Goal: Task Accomplishment & Management: Complete application form

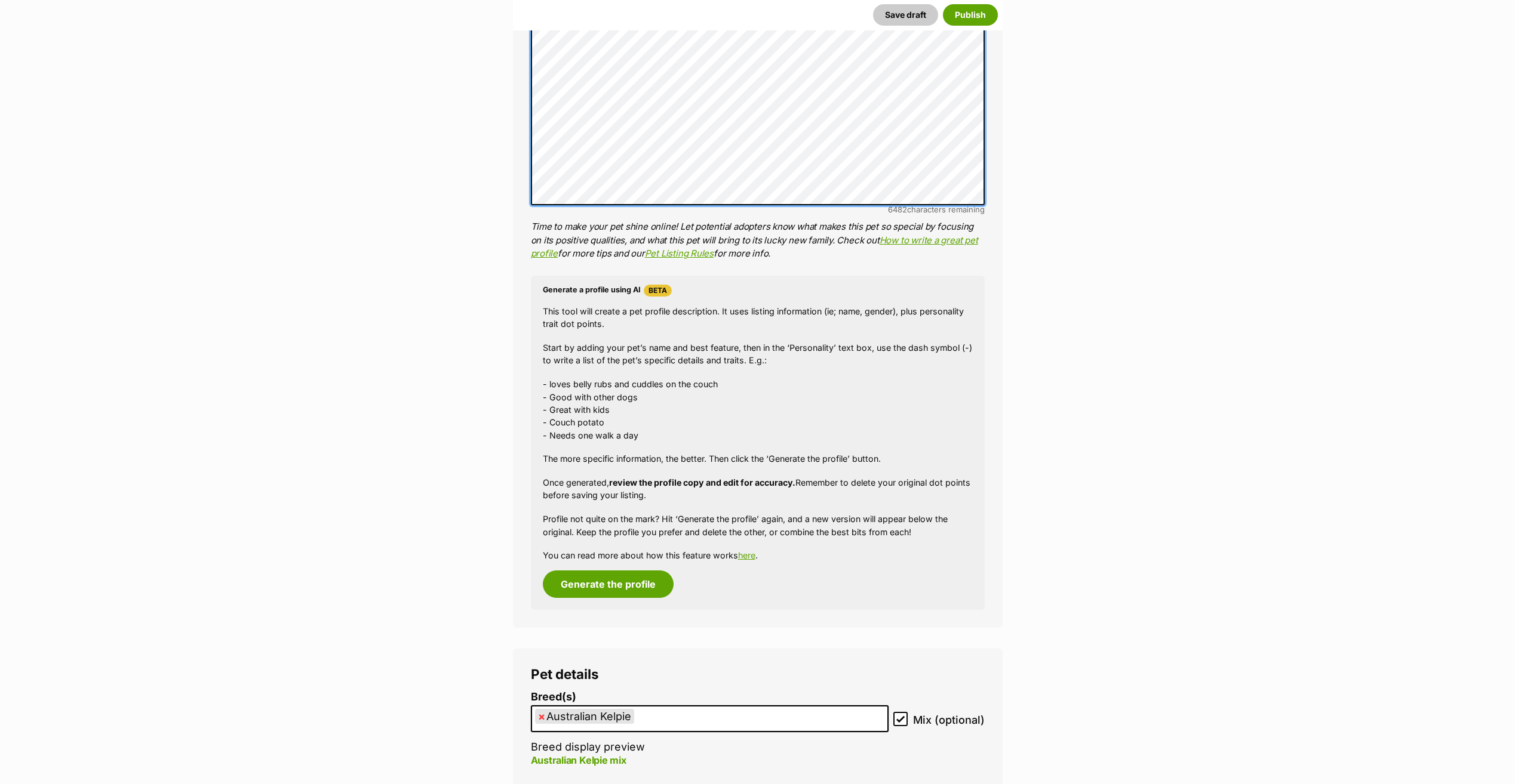
scroll to position [1224, 0]
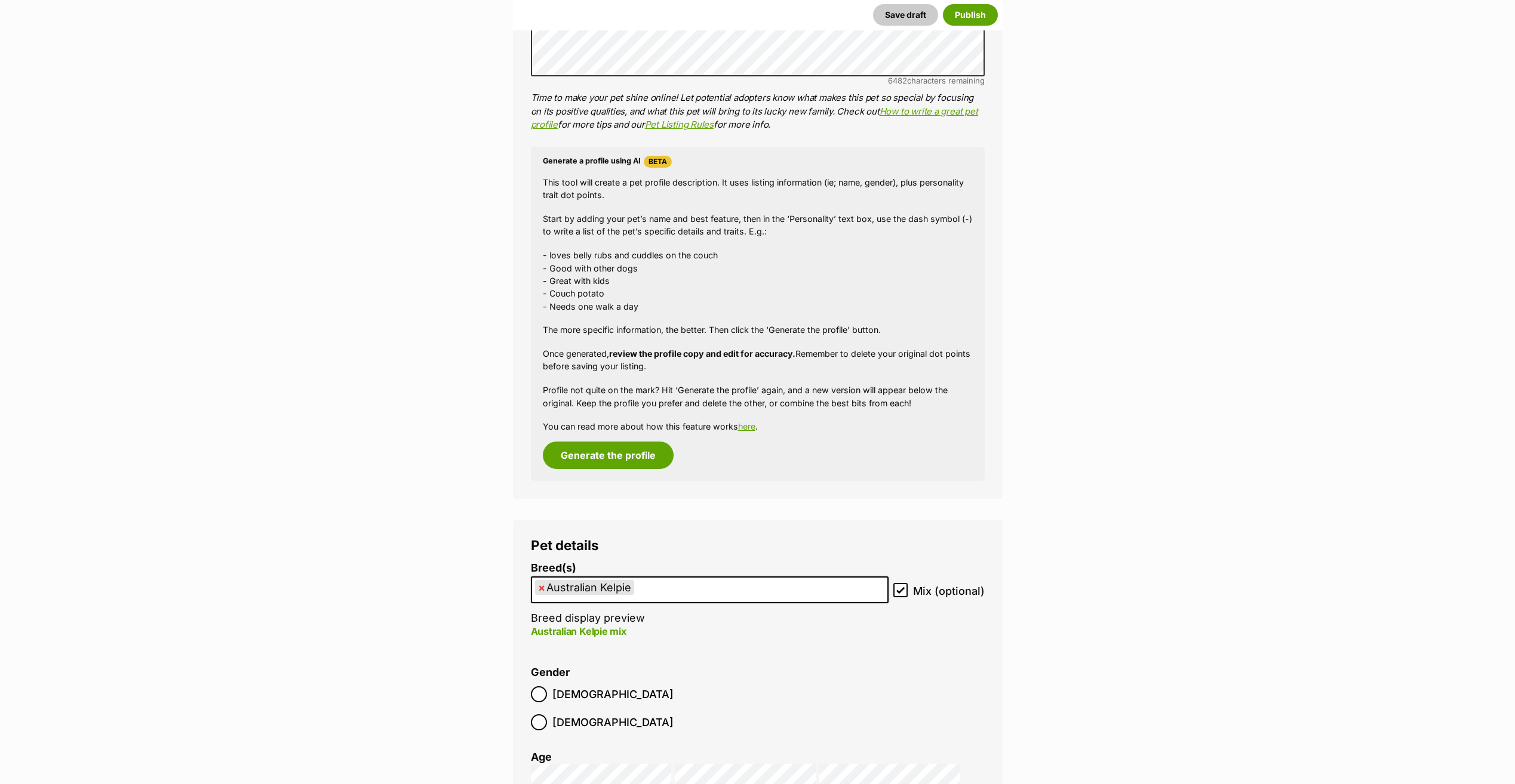
click at [541, 586] on span "×" at bounding box center [542, 588] width 7 height 15
select select
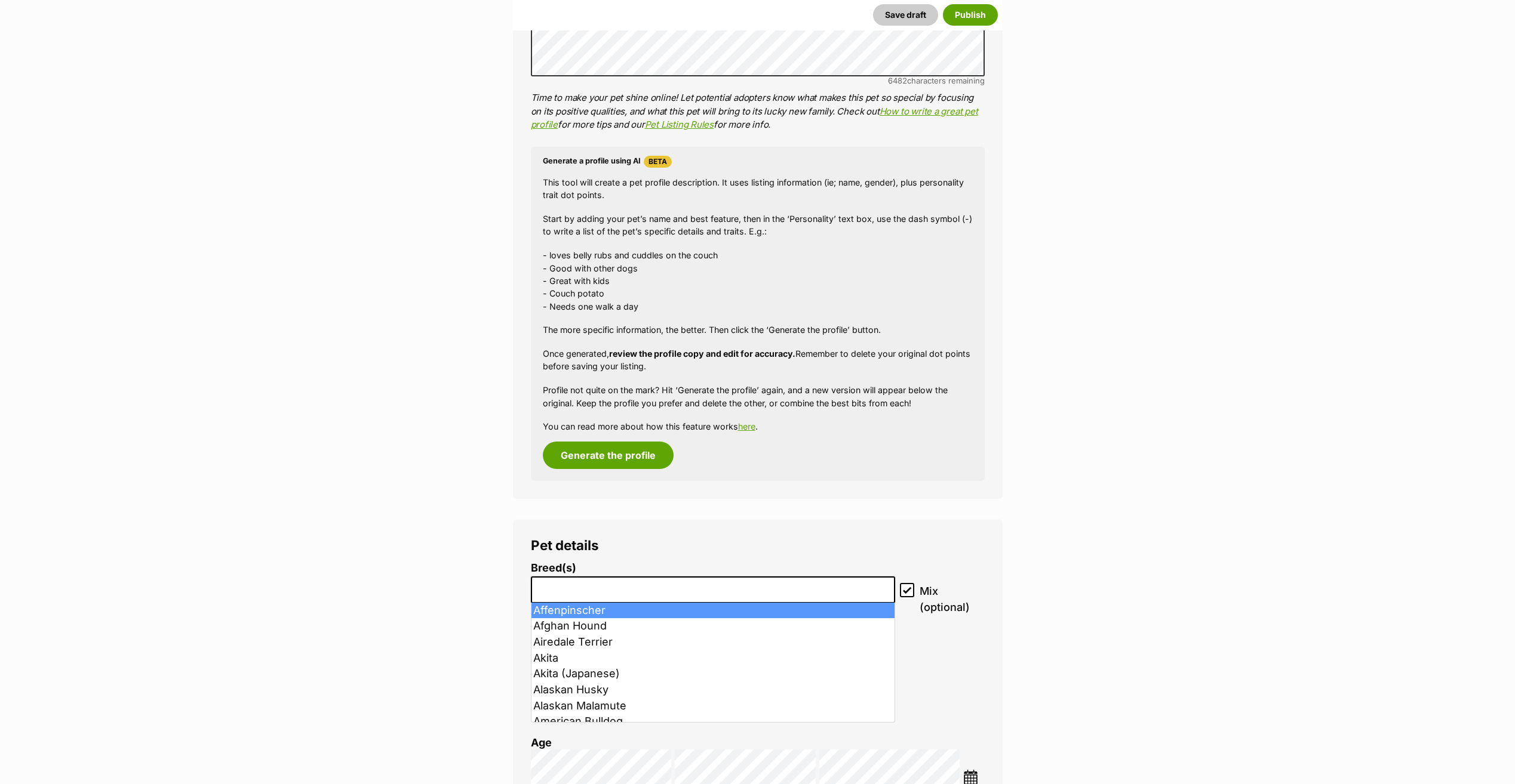
click at [545, 595] on li at bounding box center [713, 590] width 357 height 24
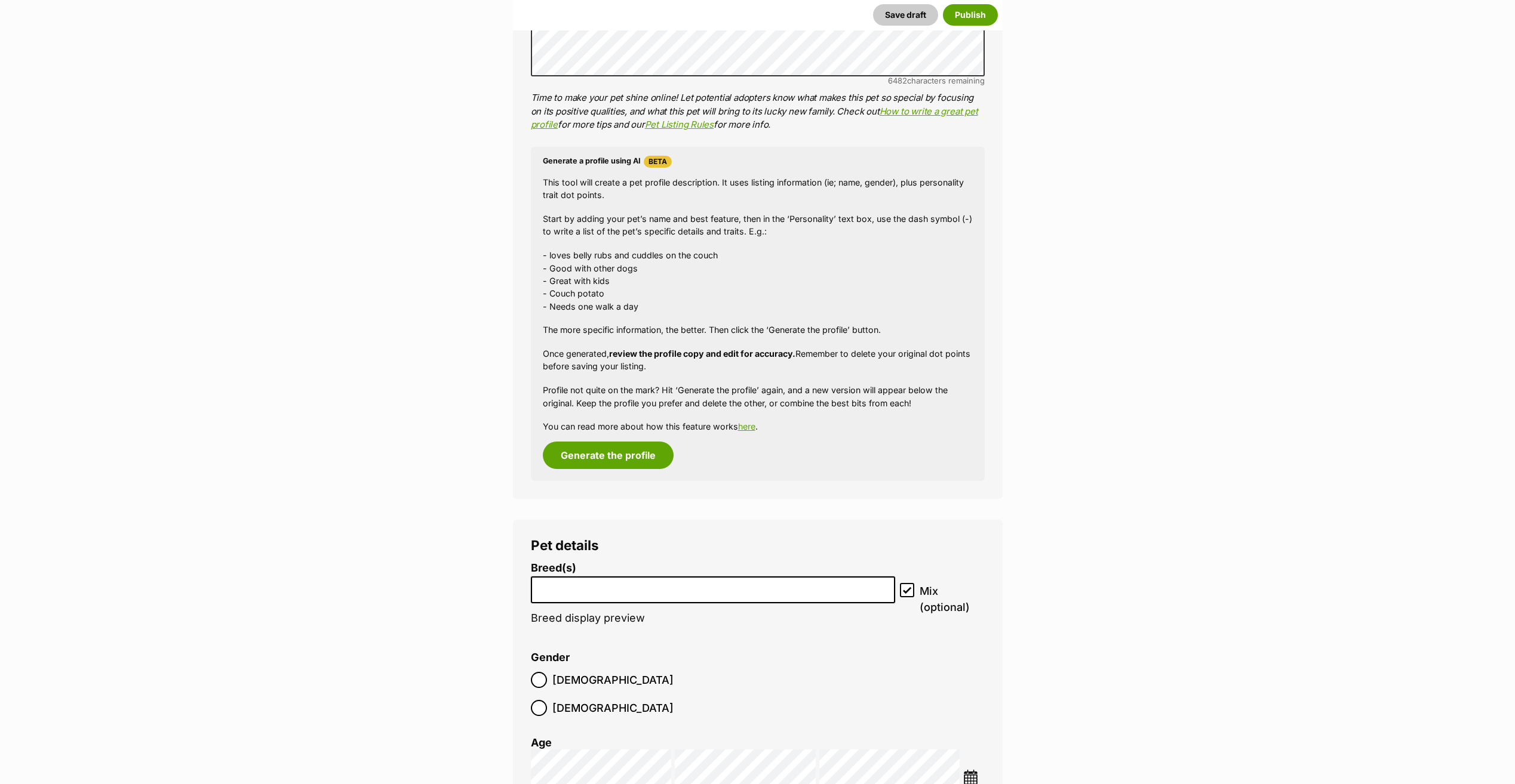
click at [545, 594] on li at bounding box center [713, 590] width 357 height 24
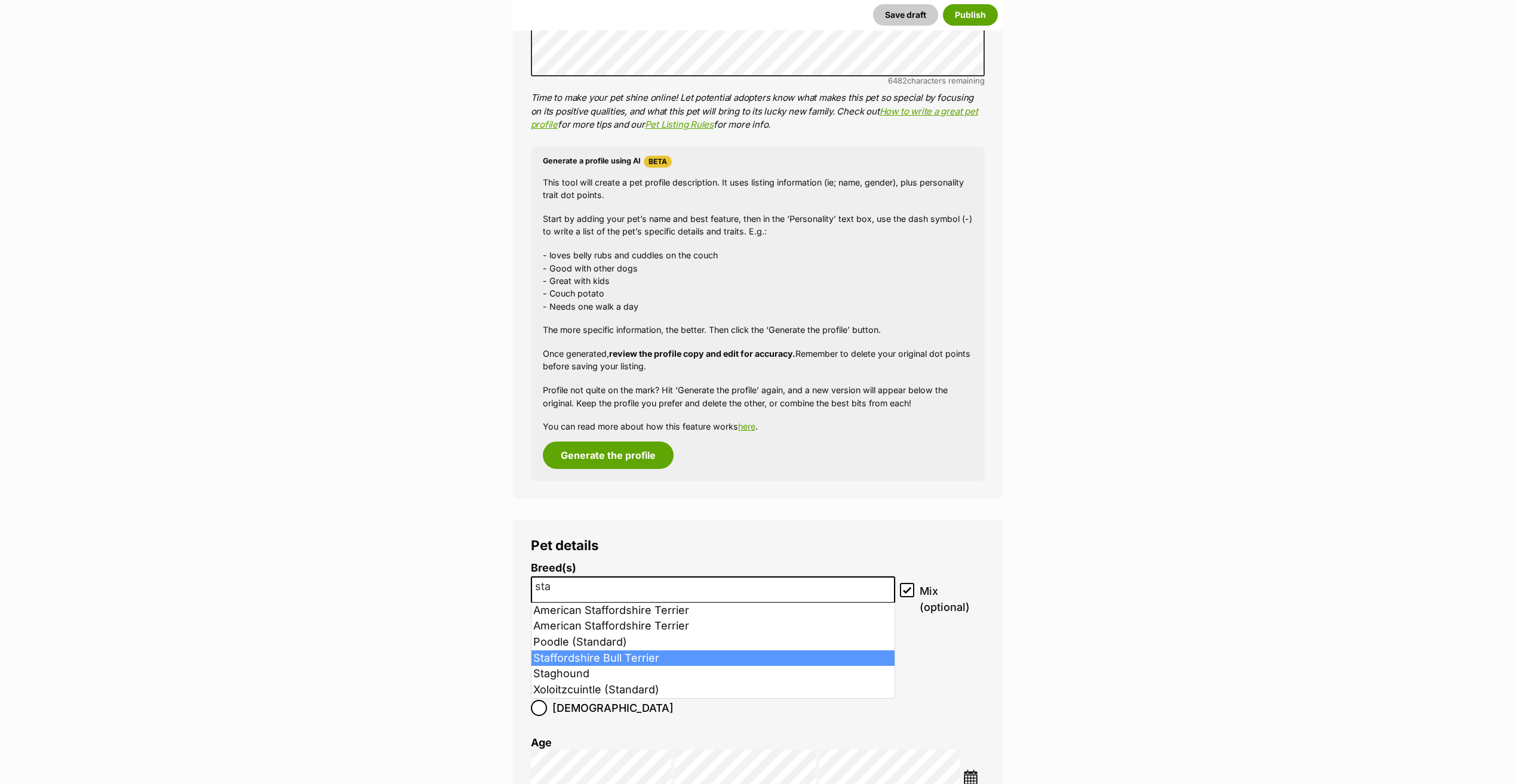
type input "sta"
select select "198"
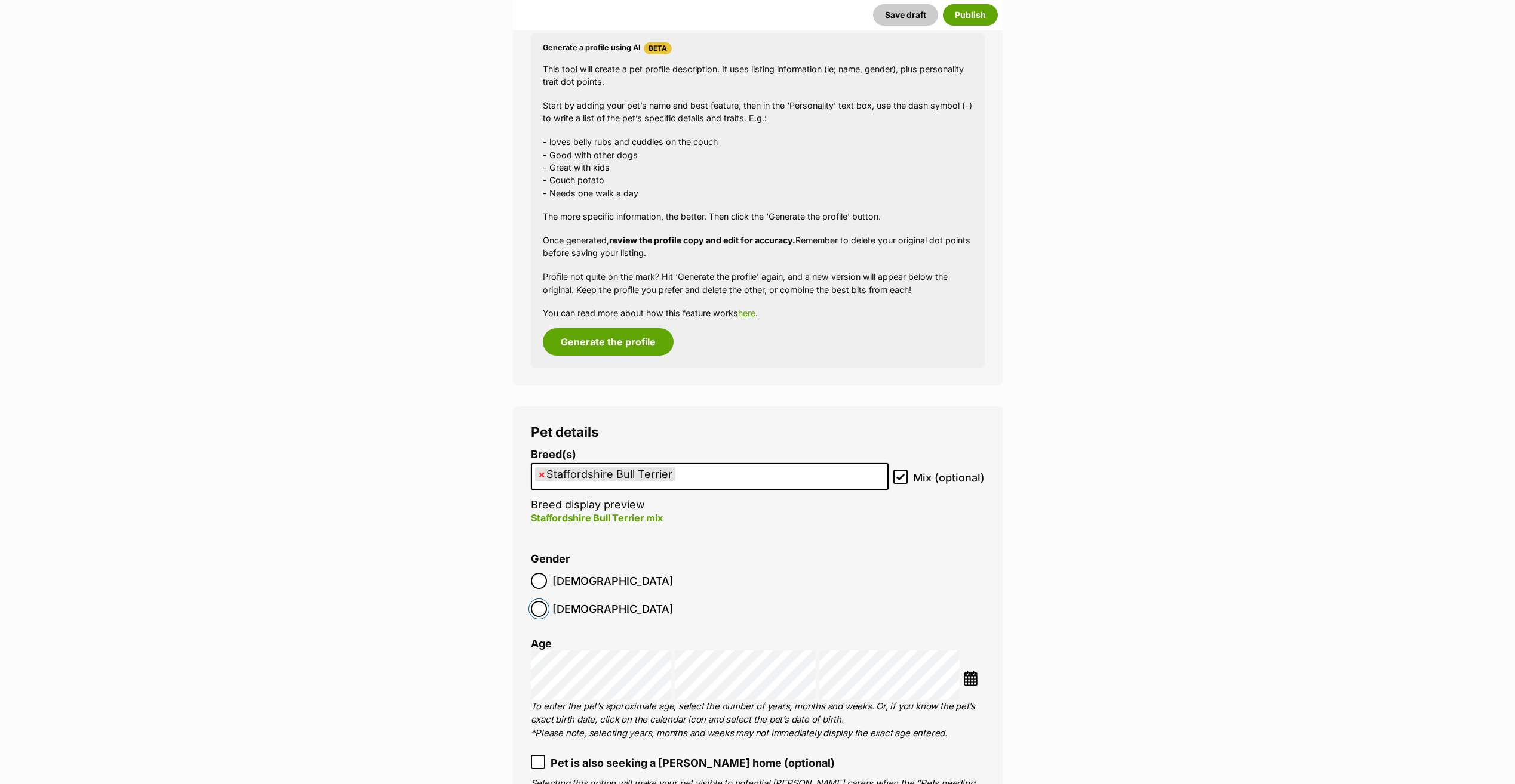
scroll to position [1462, 0]
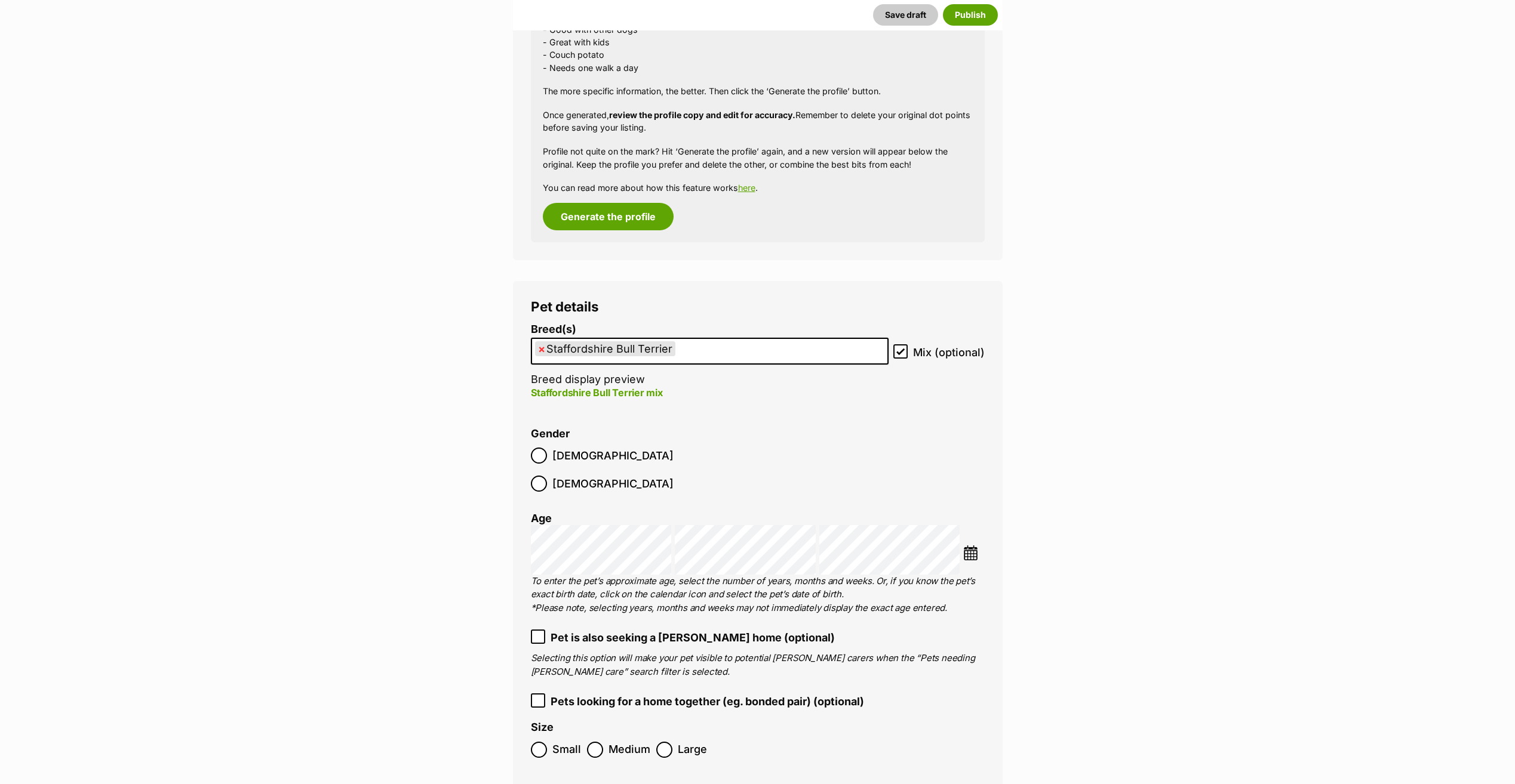
click at [968, 545] on img at bounding box center [970, 553] width 15 height 15
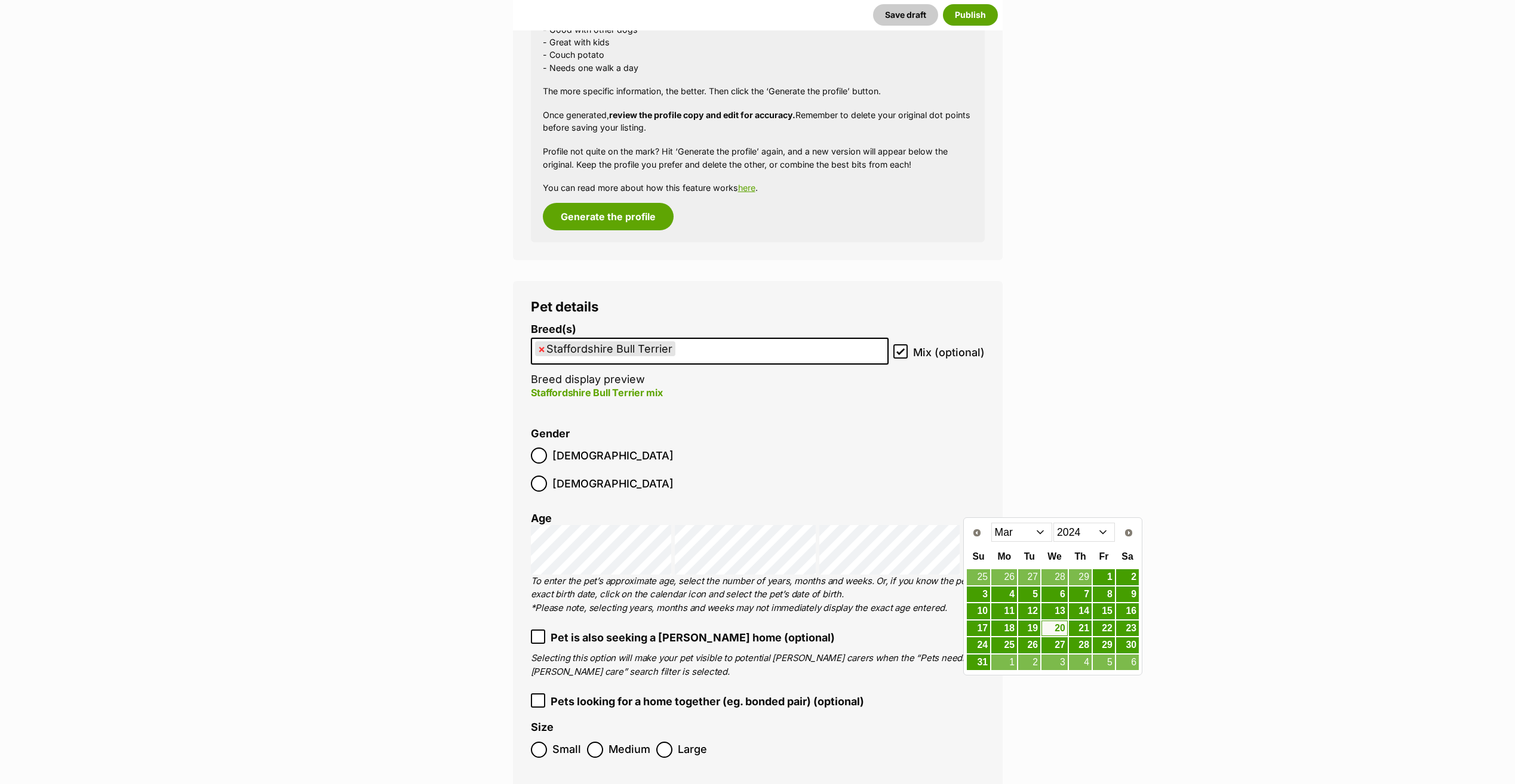
click at [1112, 534] on select "2014 2015 2016 2017 2018 2019 2020 2021 2022 2023 2024 2025" at bounding box center [1084, 532] width 61 height 19
click at [1036, 539] on select "Jan Feb Mar Apr May Jun Jul Aug" at bounding box center [1022, 532] width 61 height 19
click at [1054, 597] on link "11" at bounding box center [1055, 595] width 26 height 15
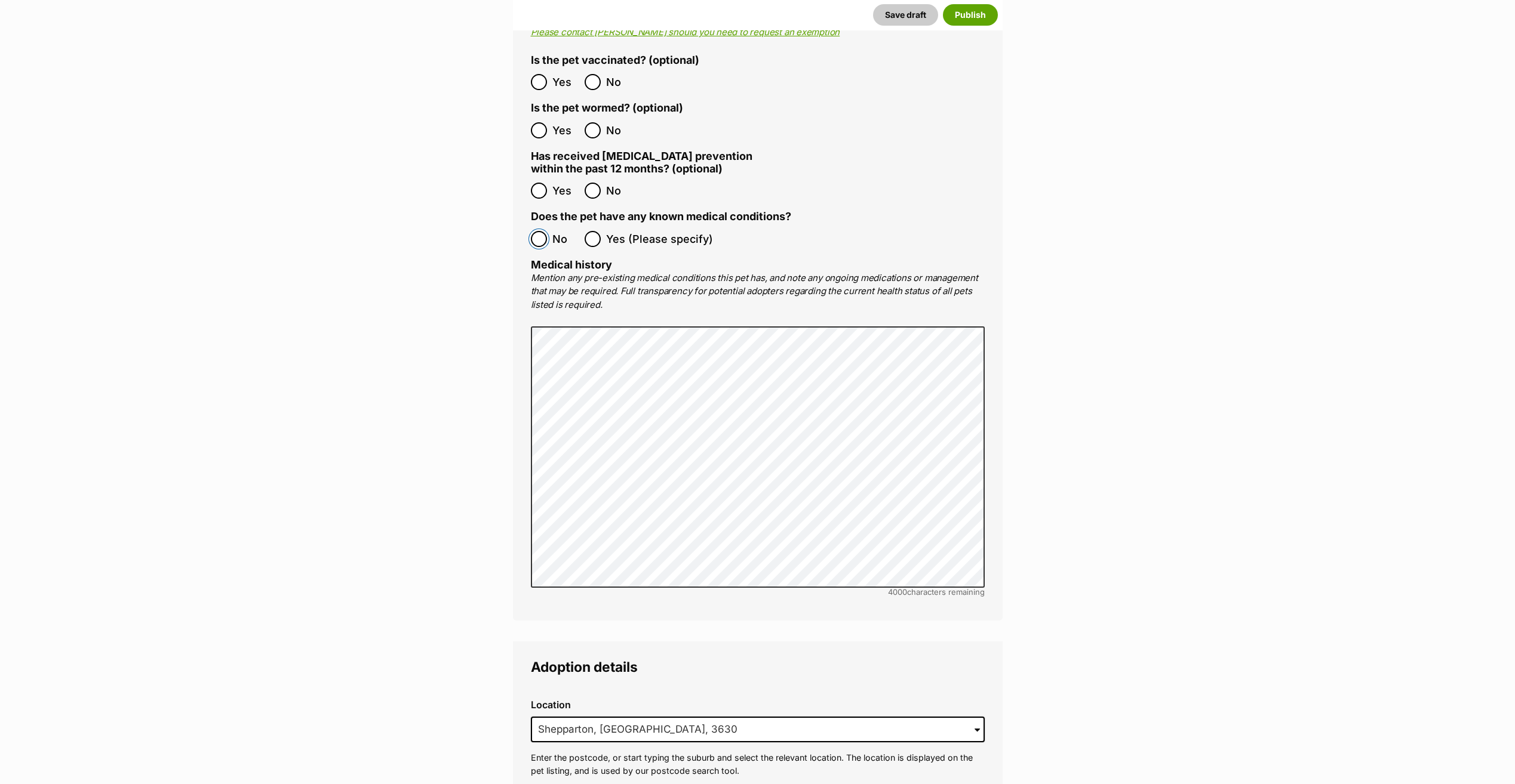
scroll to position [2657, 0]
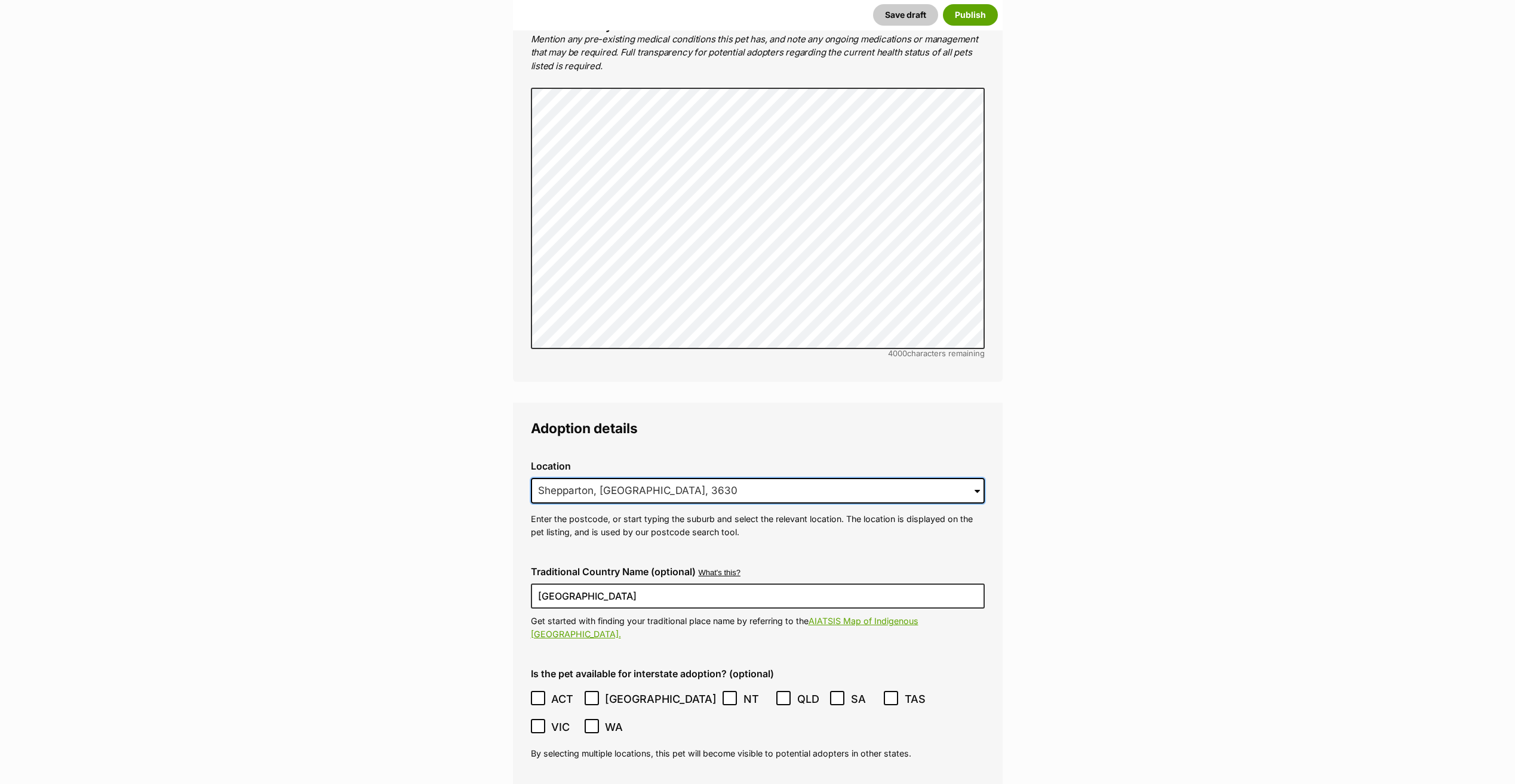
click at [657, 479] on input "Shepparton, VIC, 3630" at bounding box center [758, 492] width 454 height 26
drag, startPoint x: 651, startPoint y: 456, endPoint x: 310, endPoint y: 389, distance: 347.5
click at [310, 389] on main "New listing Listing owner Choose an owner Lynda Smith The owner of the pet list…" at bounding box center [758, 81] width 1515 height 5172
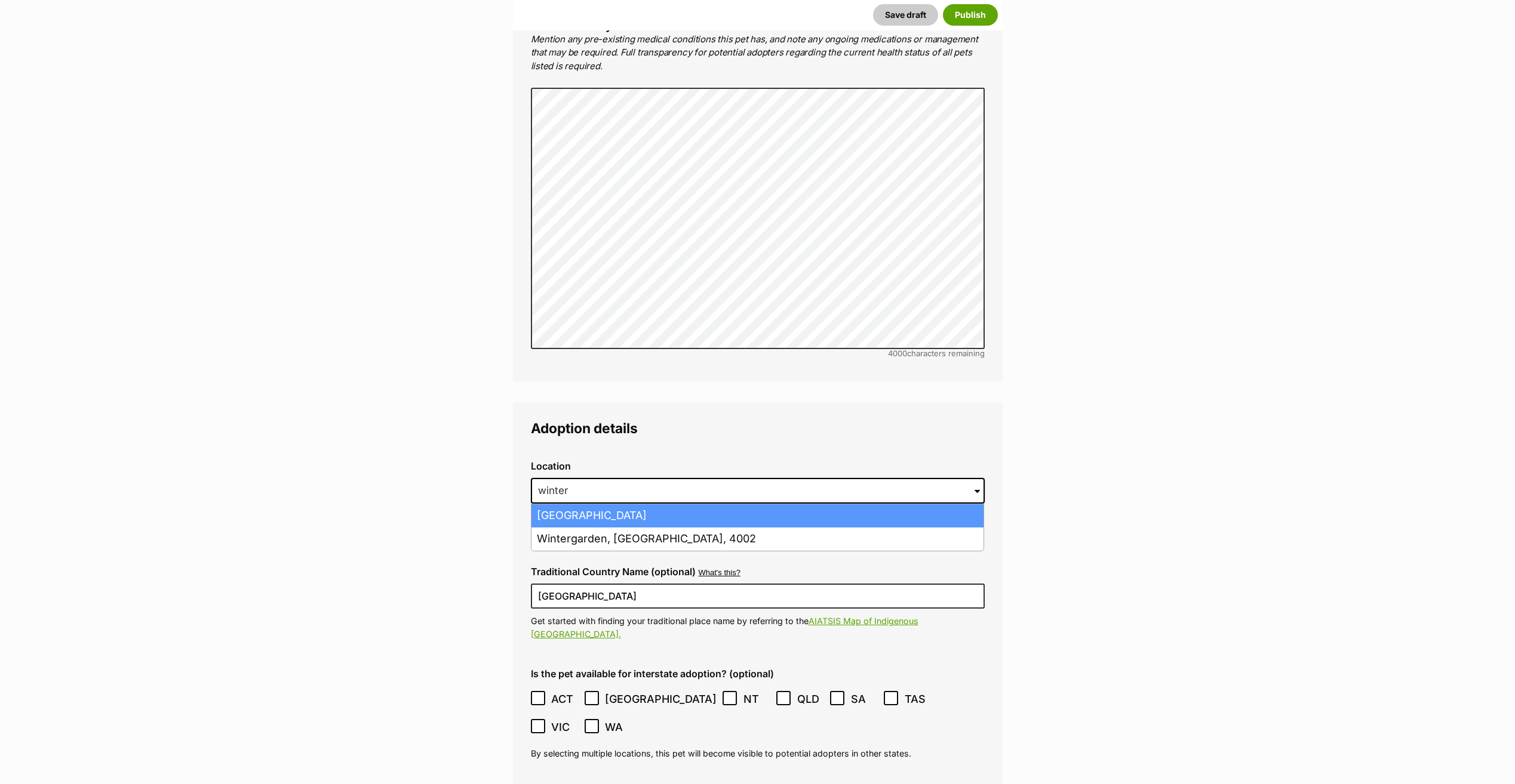
click at [646, 504] on li "Winter Valley, Victoria, 3358" at bounding box center [758, 516] width 452 height 23
type input "Winter Valley, Victoria, 3358"
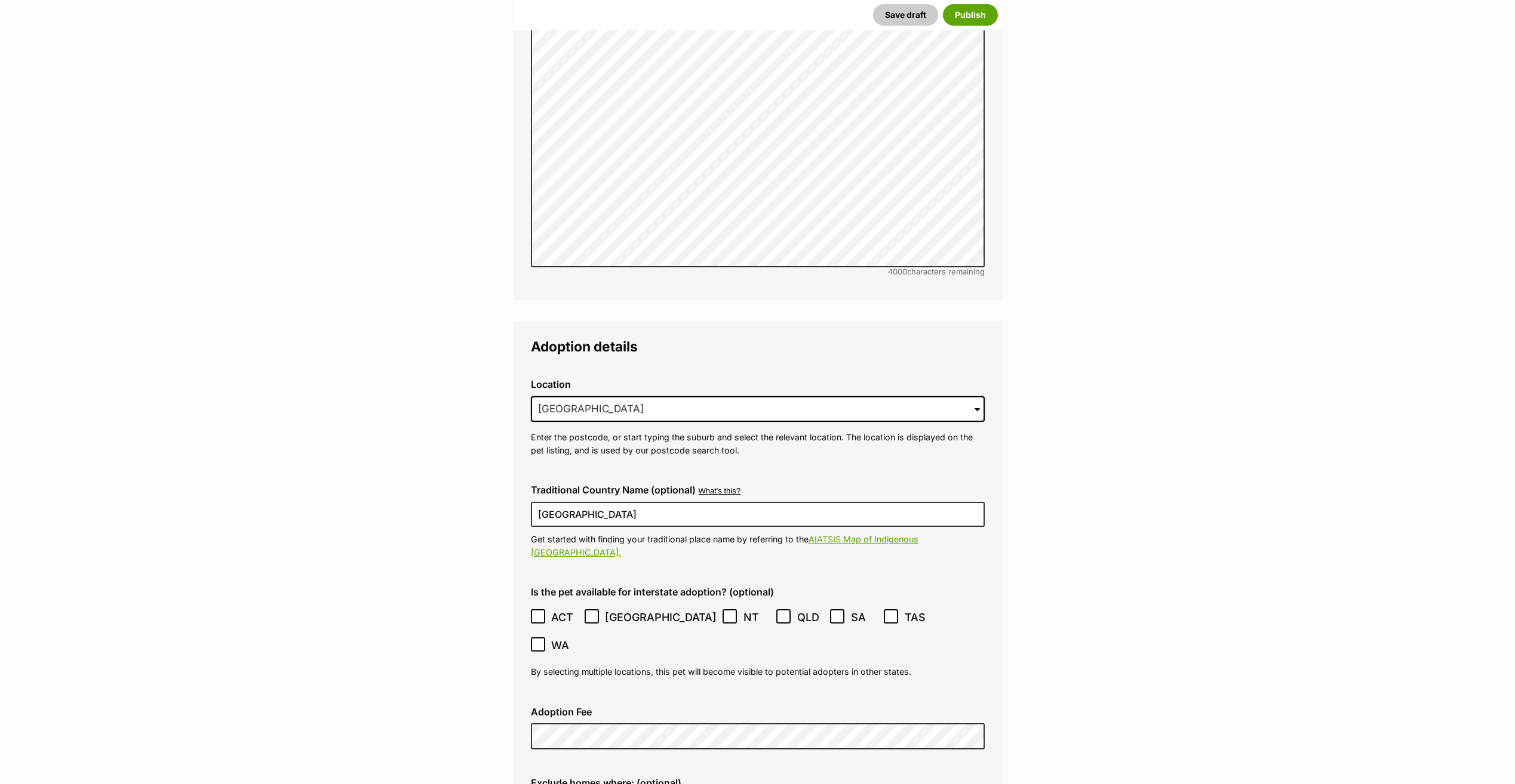
scroll to position [2835, 0]
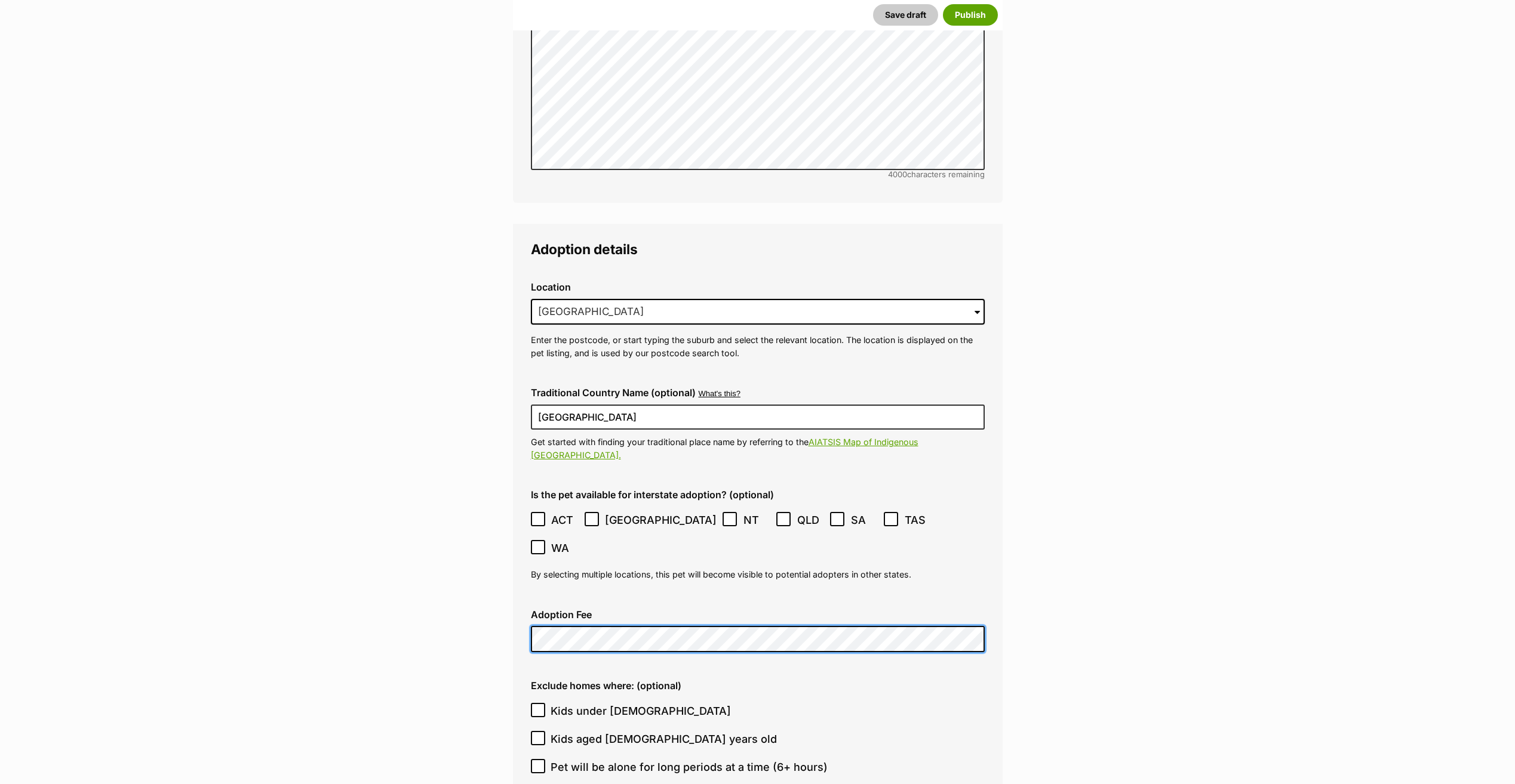
checkbox input "false"
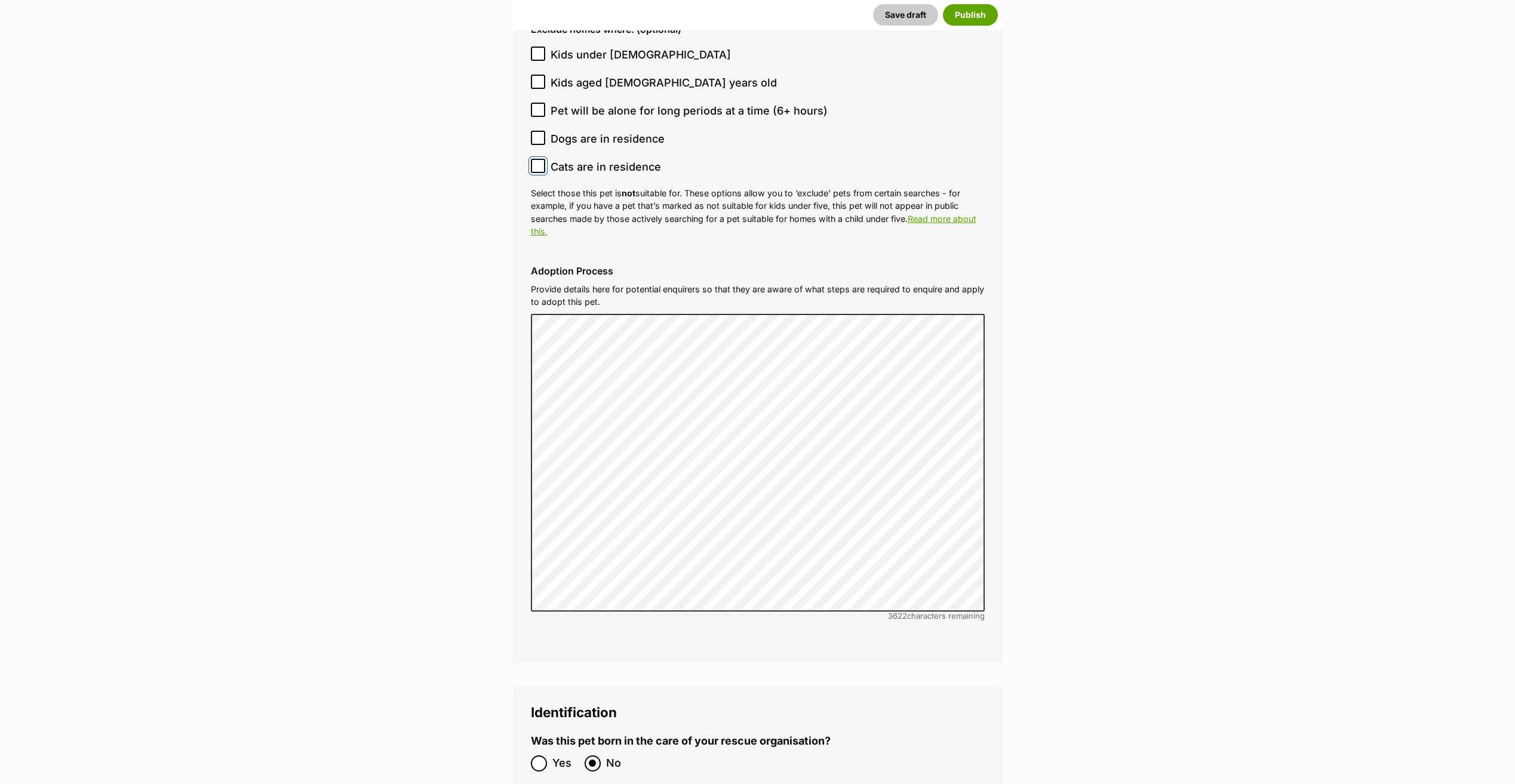
scroll to position [3790, 0]
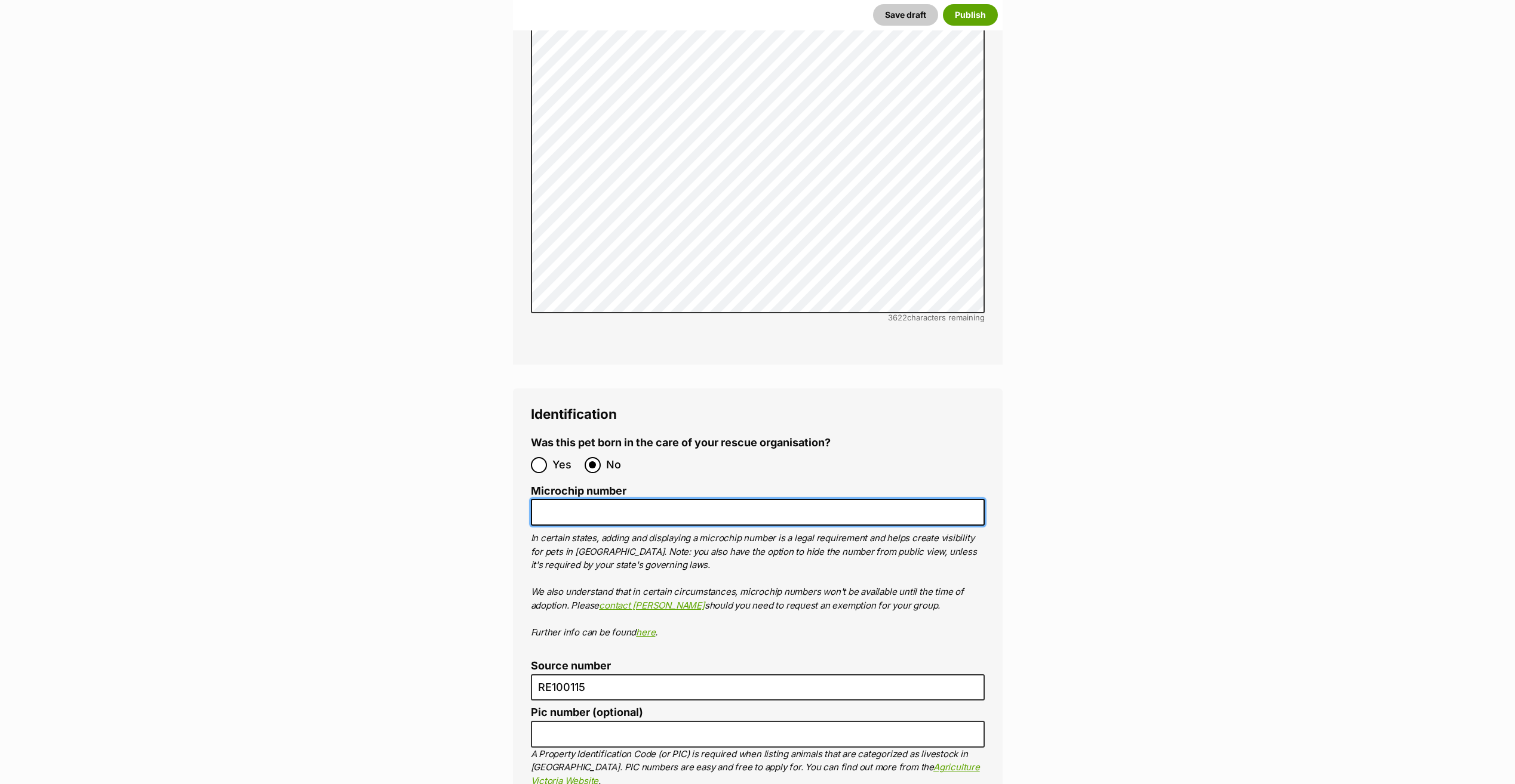
paste input "956000017354394"
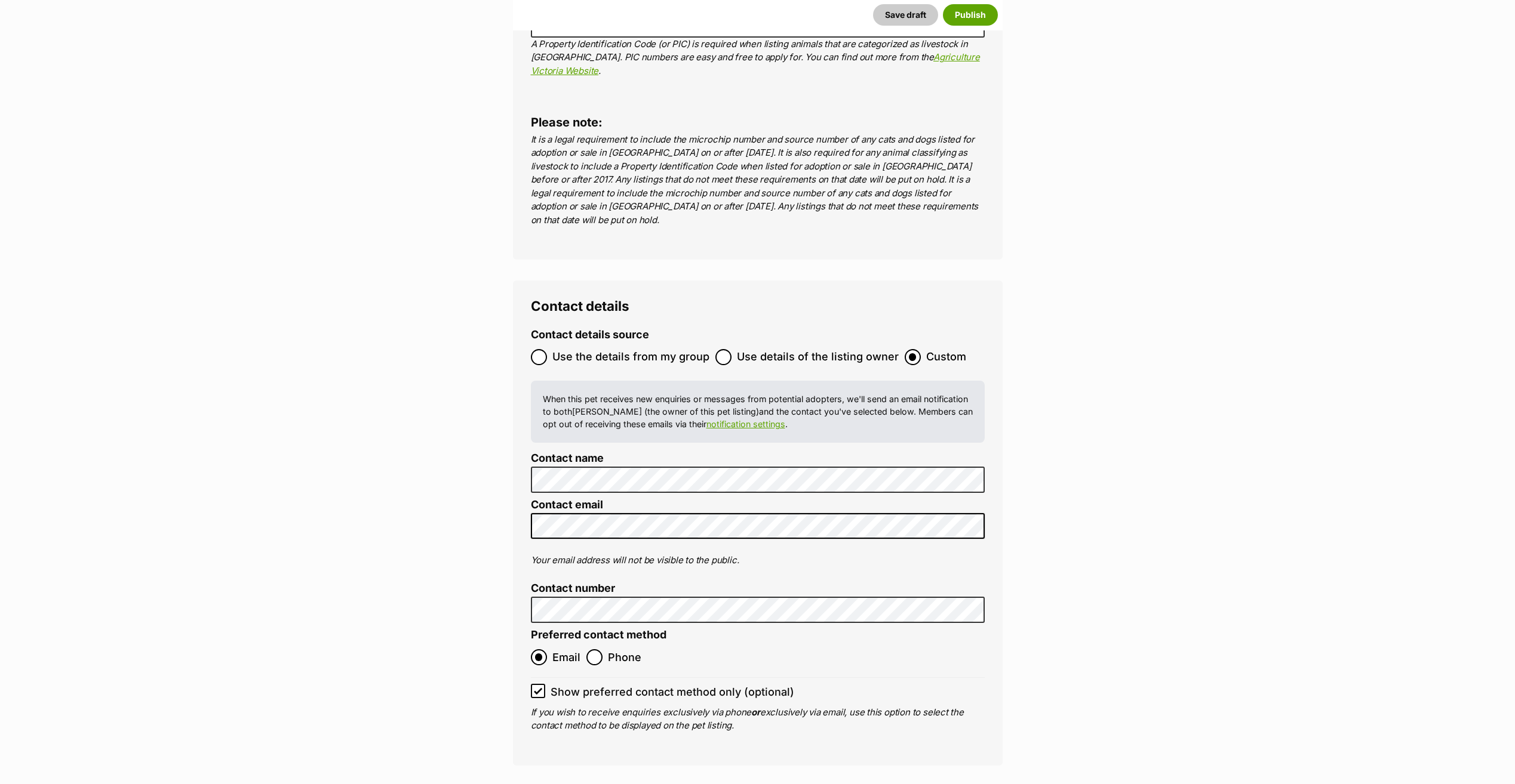
scroll to position [4626, 0]
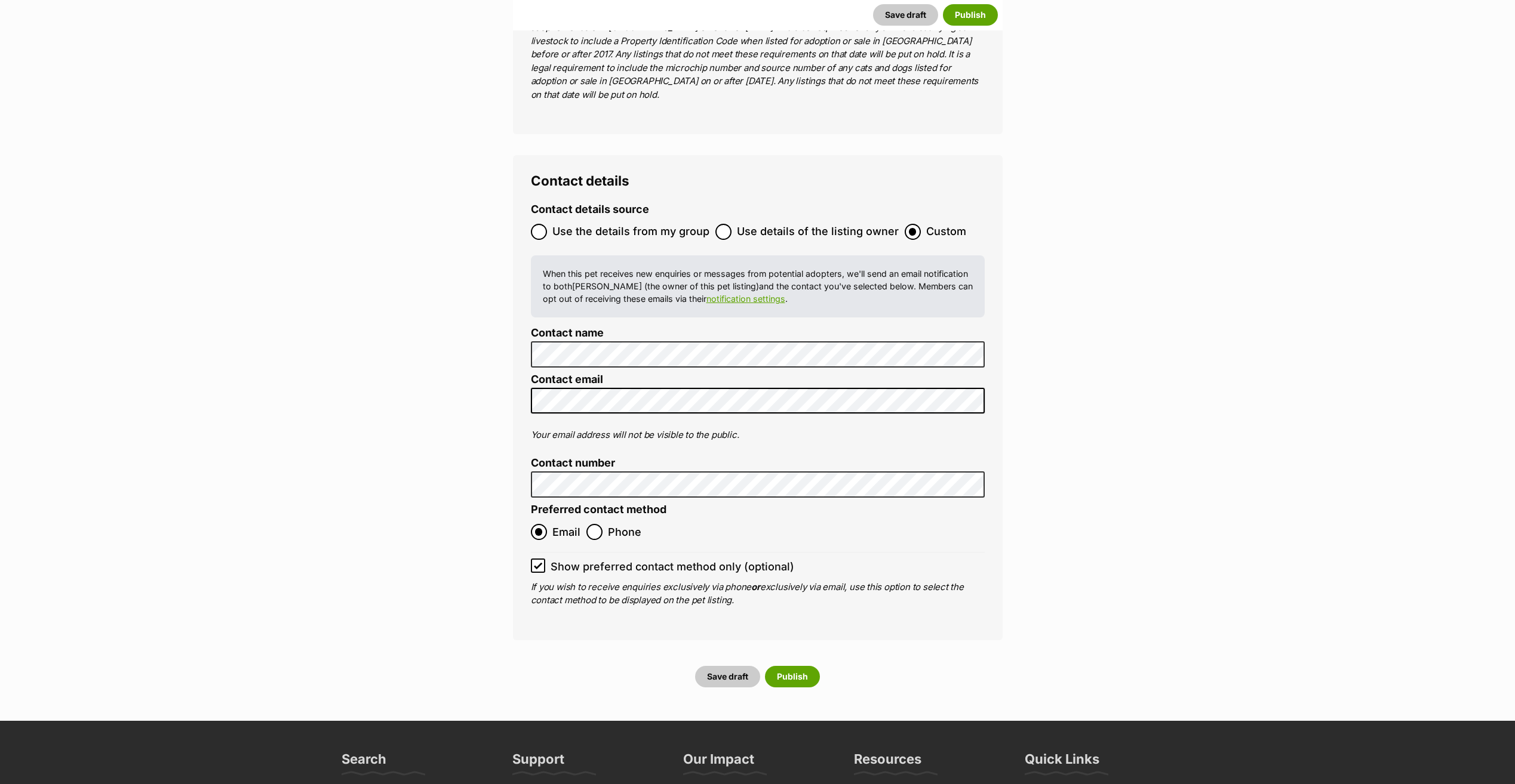
type input "956000017354394"
click at [790, 666] on button "Publish" at bounding box center [792, 677] width 55 height 21
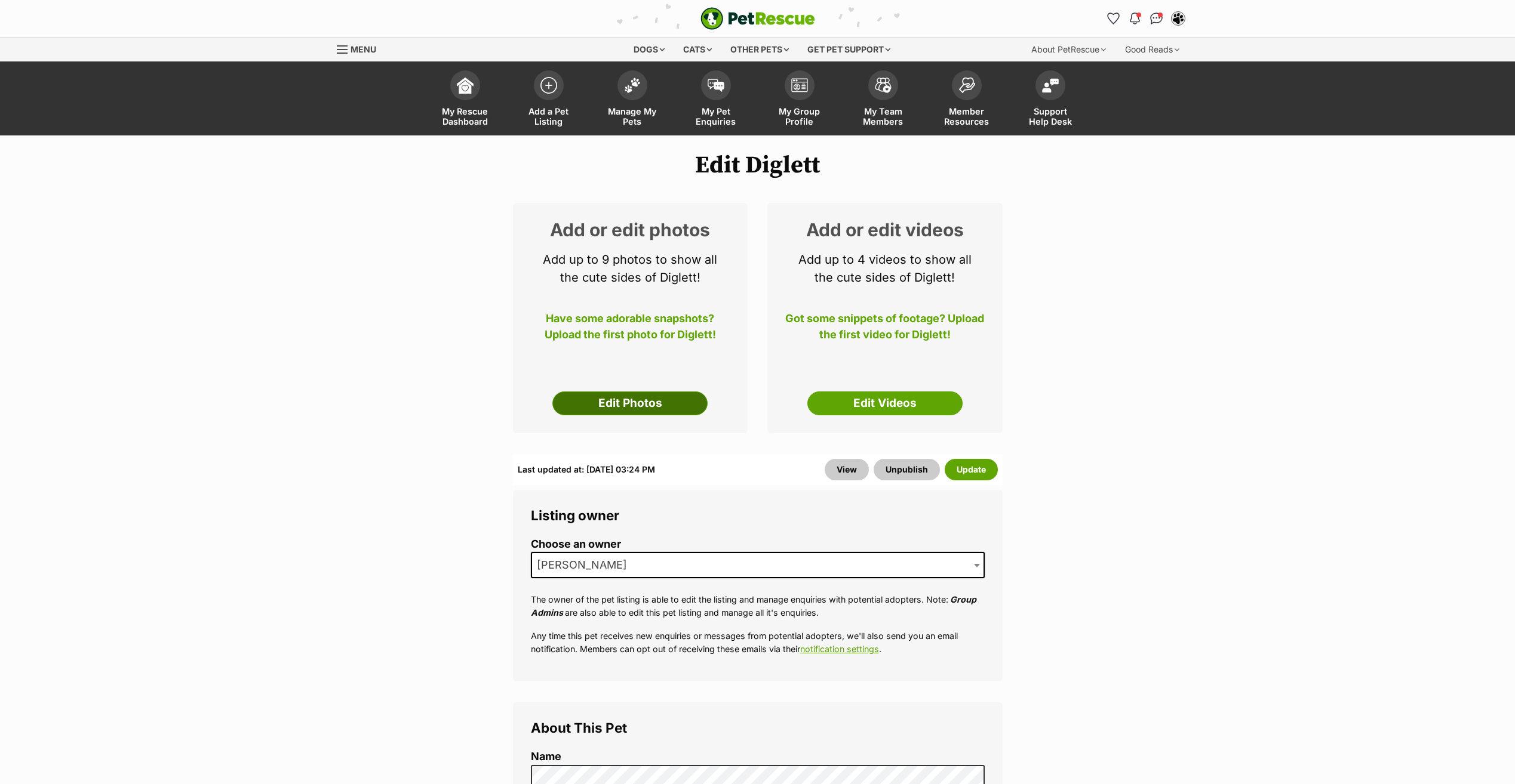
click at [646, 403] on link "Edit Photos" at bounding box center [631, 404] width 156 height 24
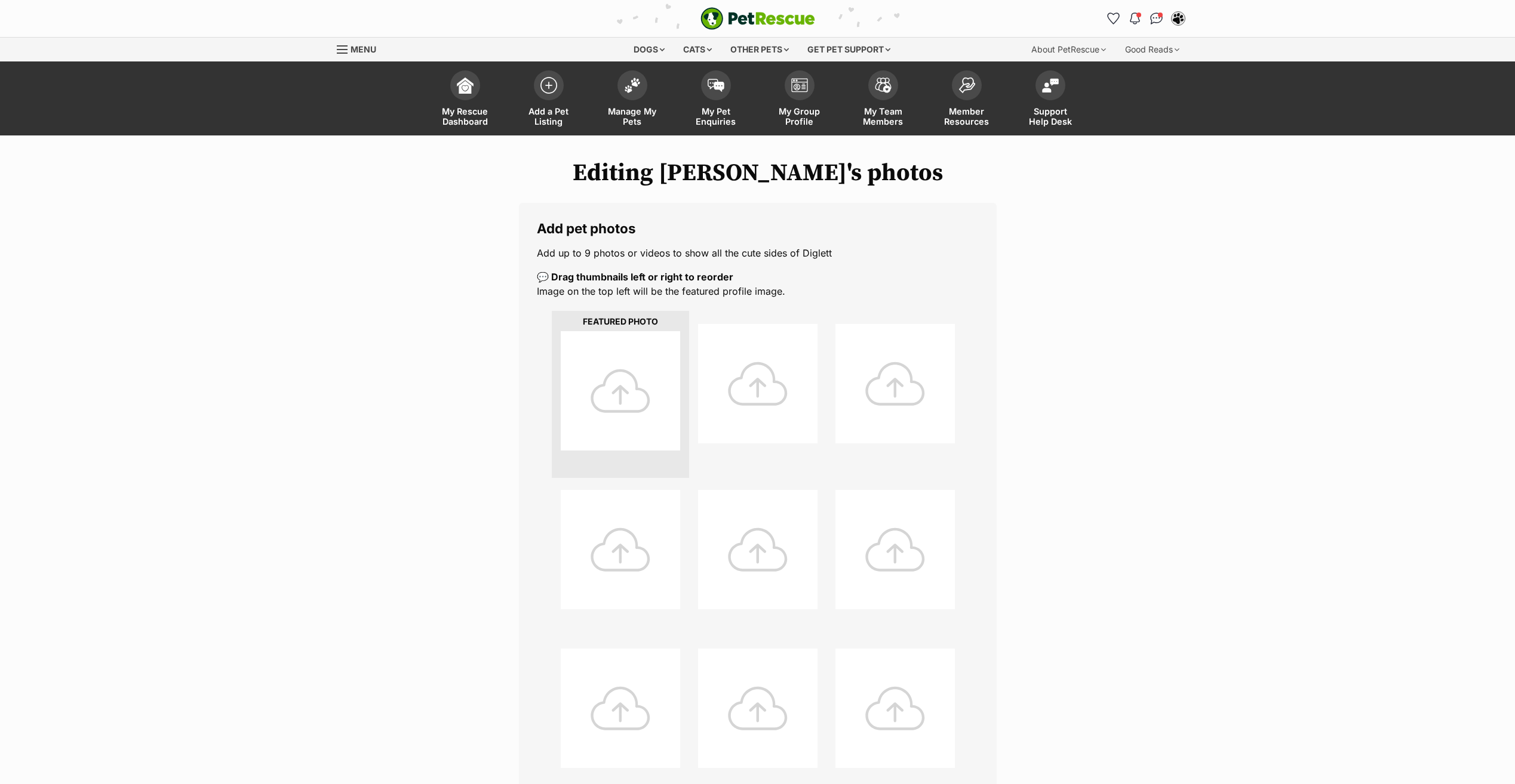
click at [632, 383] on div at bounding box center [620, 391] width 119 height 119
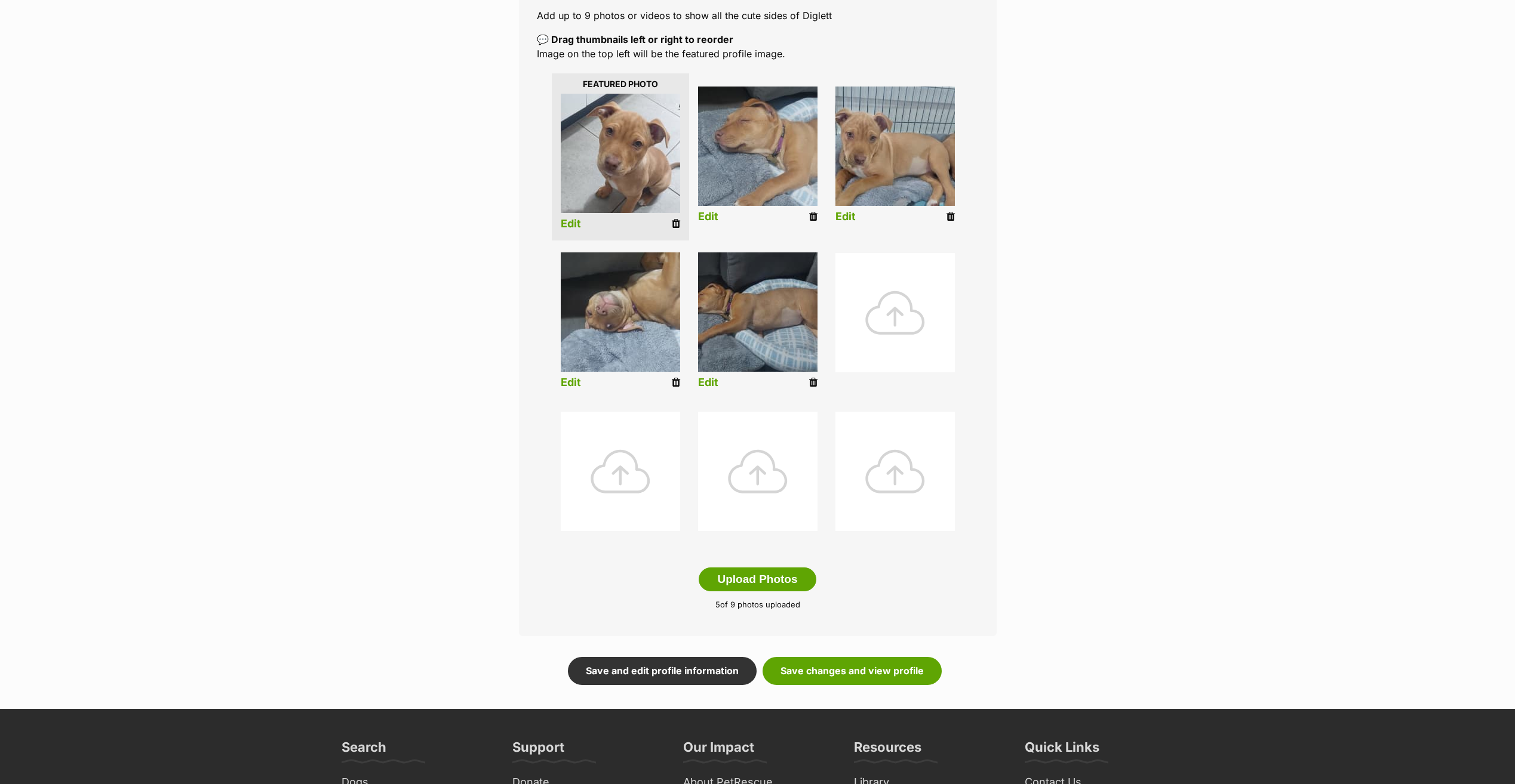
scroll to position [239, 0]
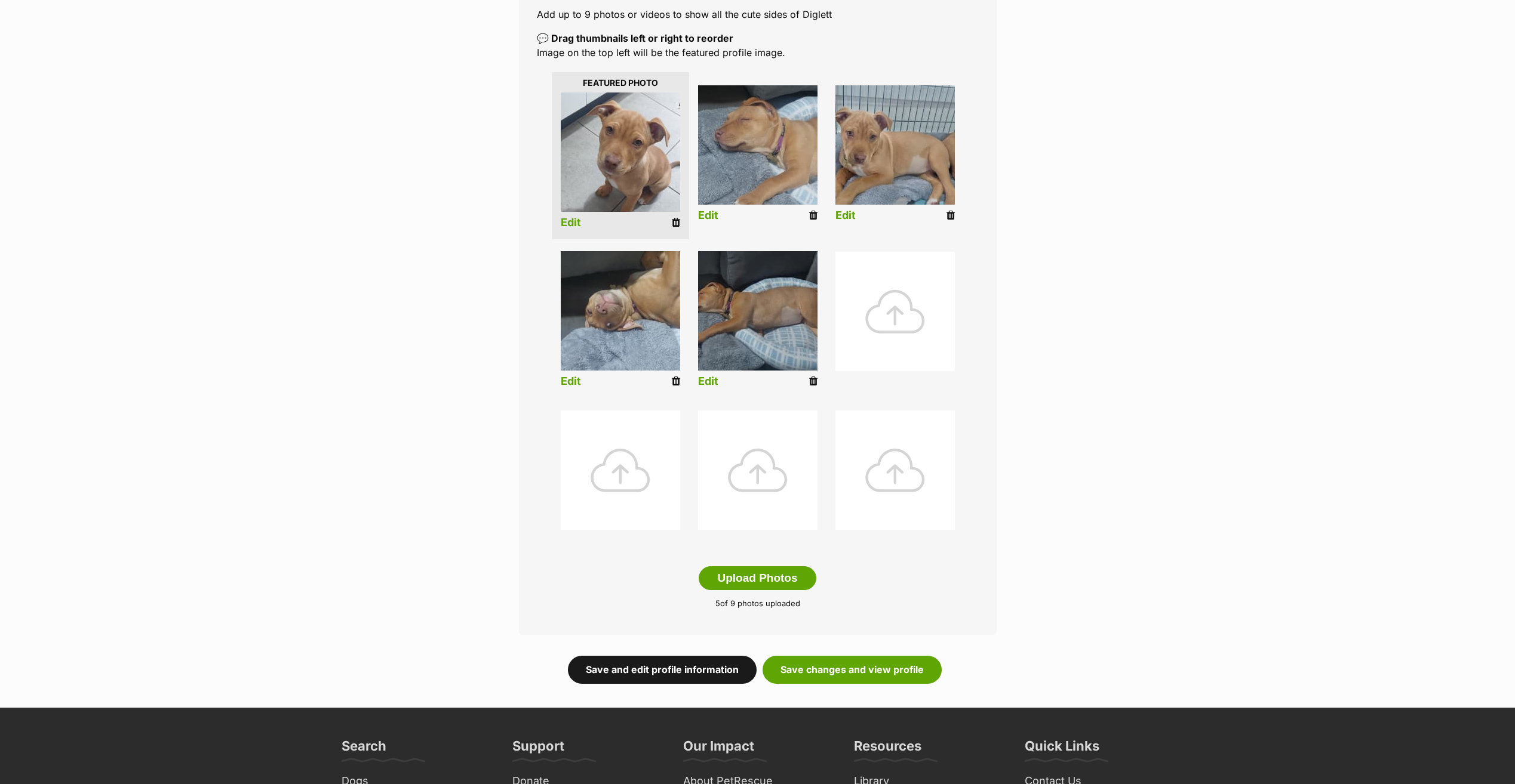
click at [688, 668] on link "Save and edit profile information" at bounding box center [662, 670] width 189 height 28
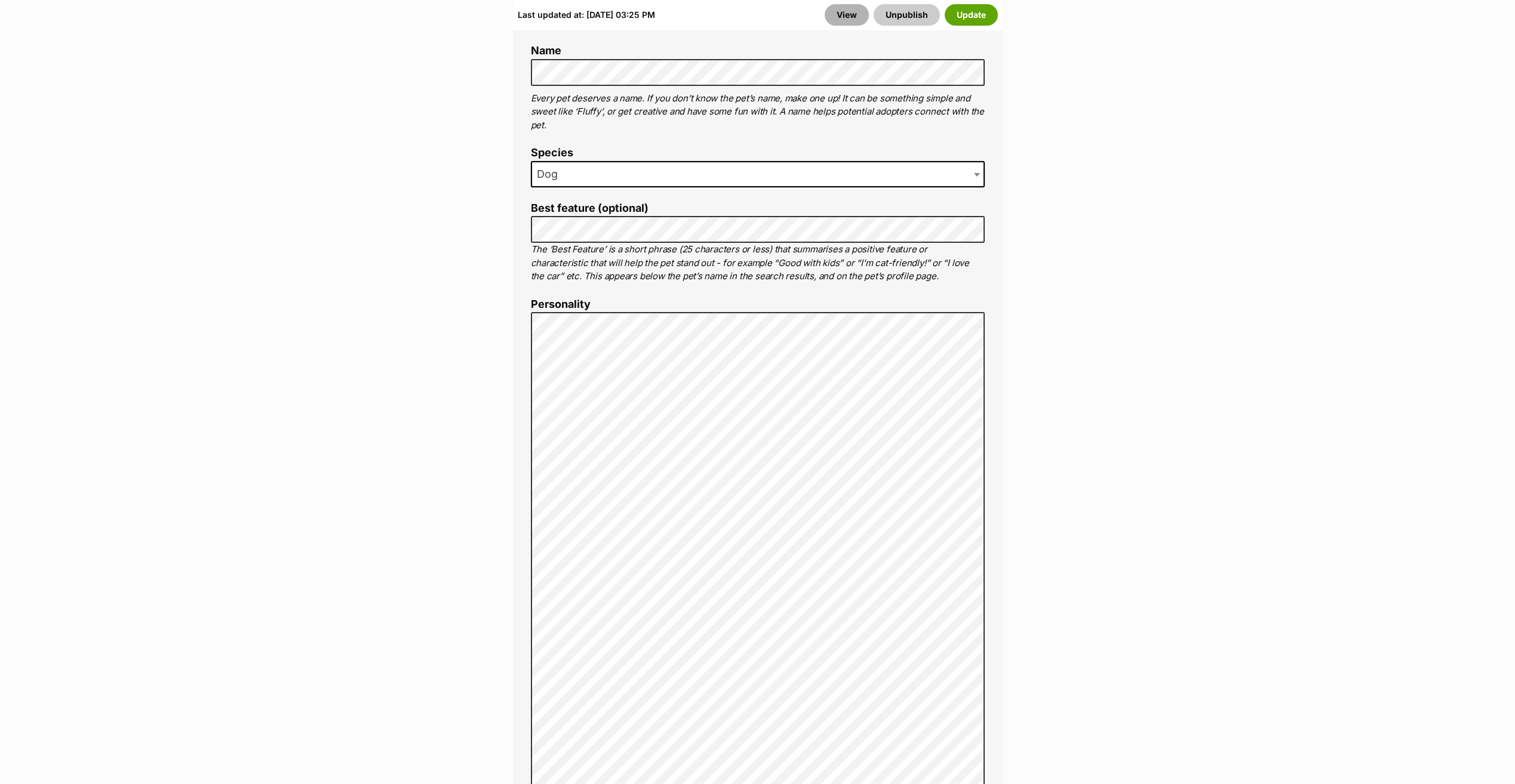
scroll to position [597, 0]
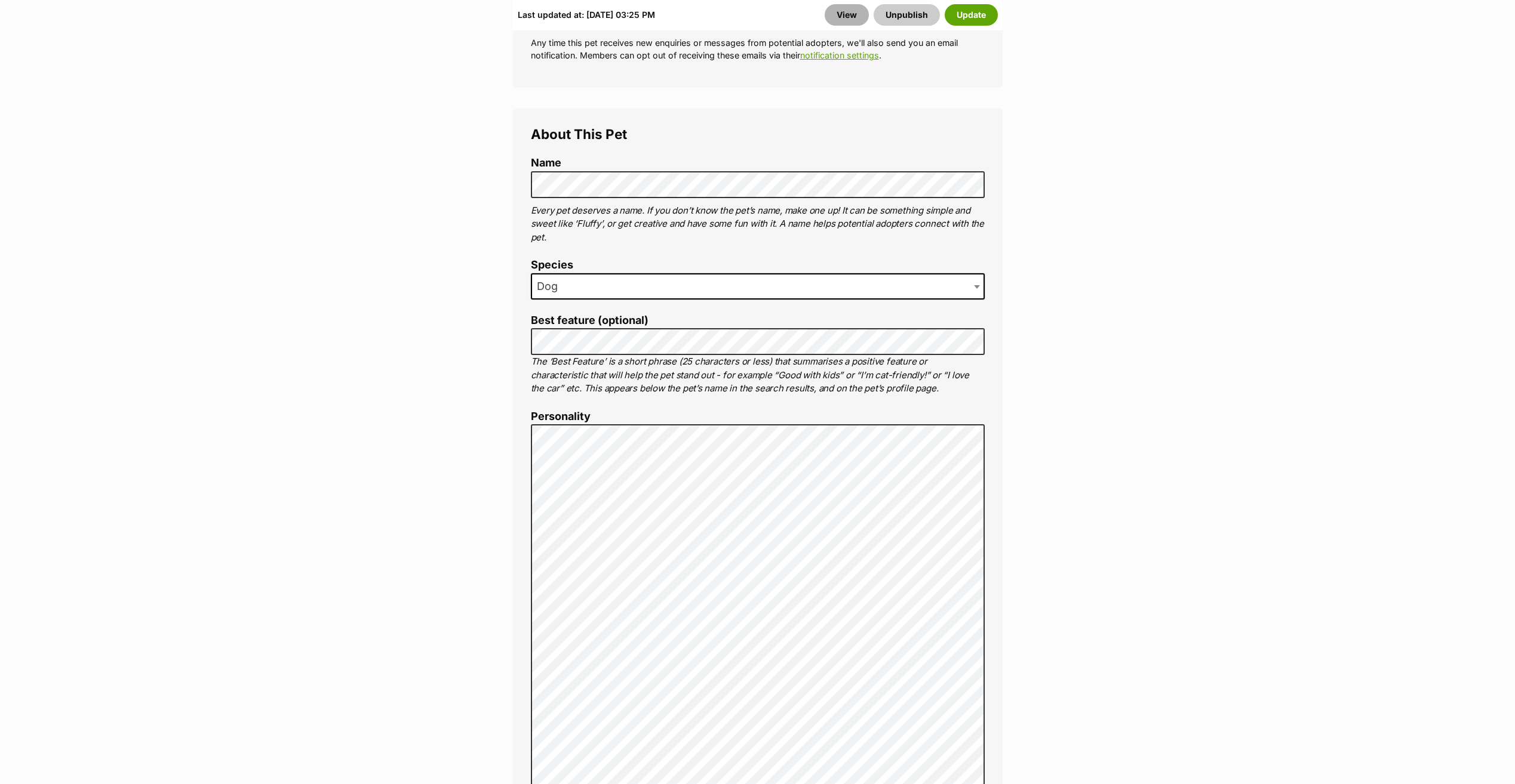
click at [840, 6] on link "View" at bounding box center [847, 15] width 44 height 21
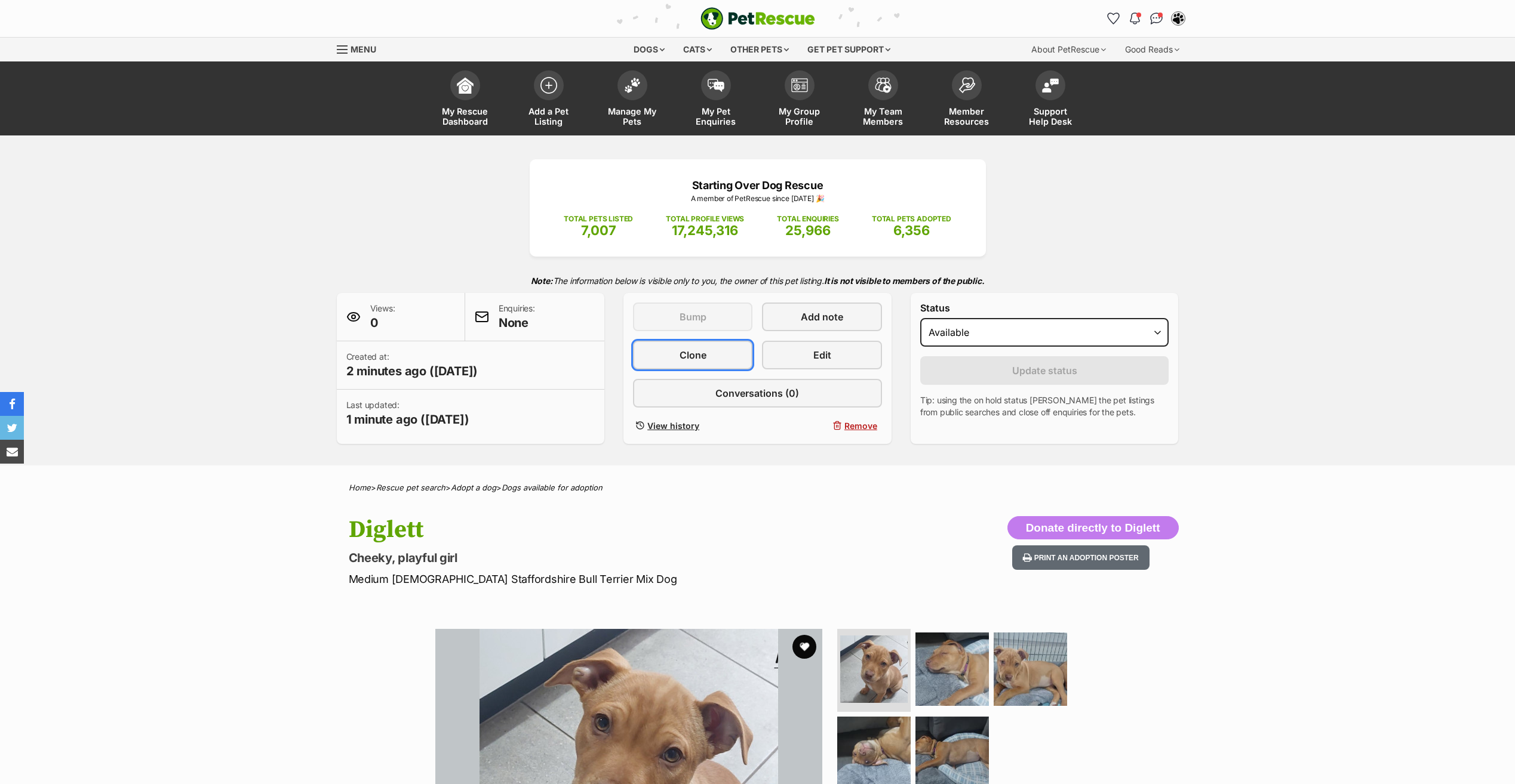
click at [720, 361] on link "Clone" at bounding box center [693, 355] width 119 height 29
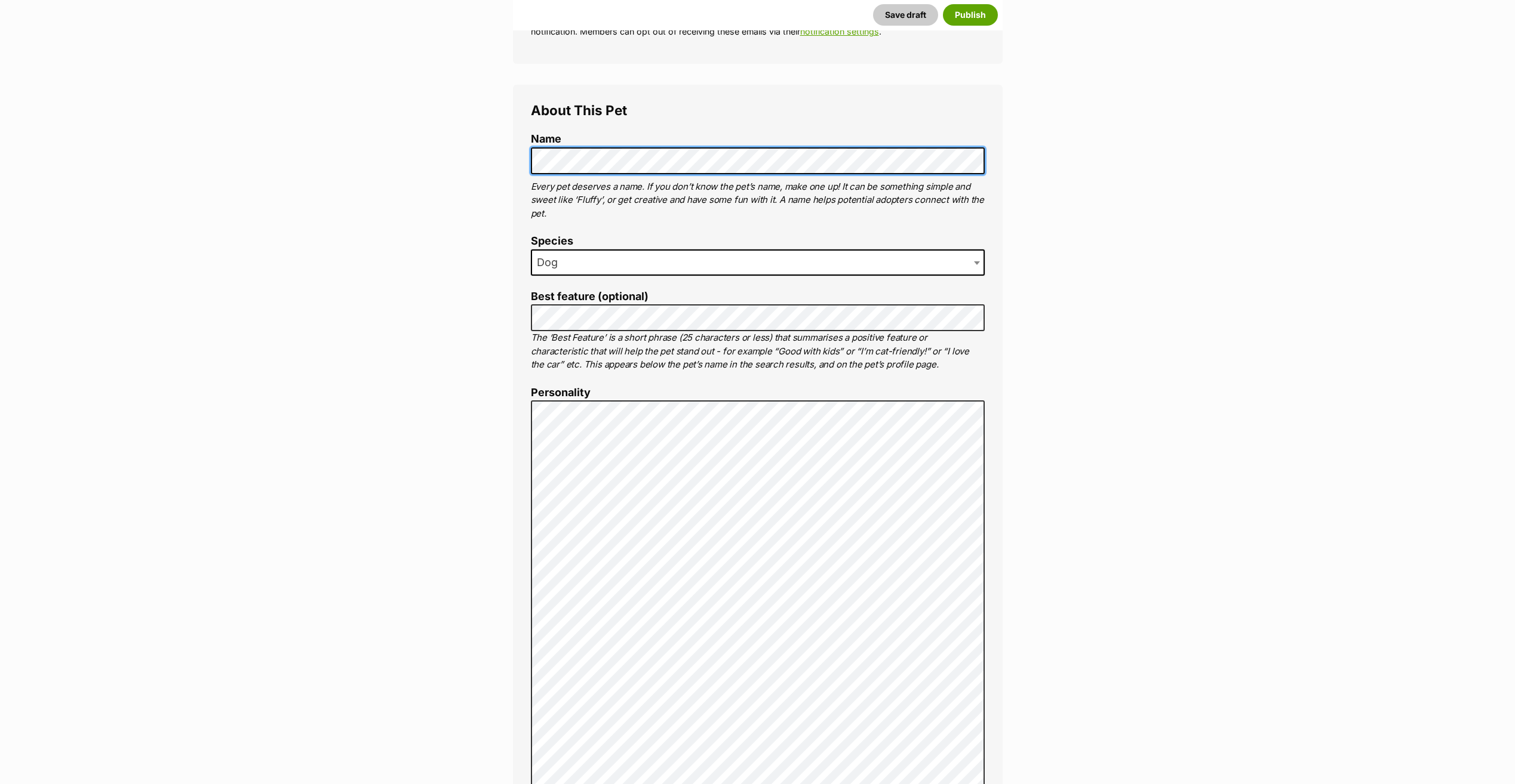
scroll to position [358, 0]
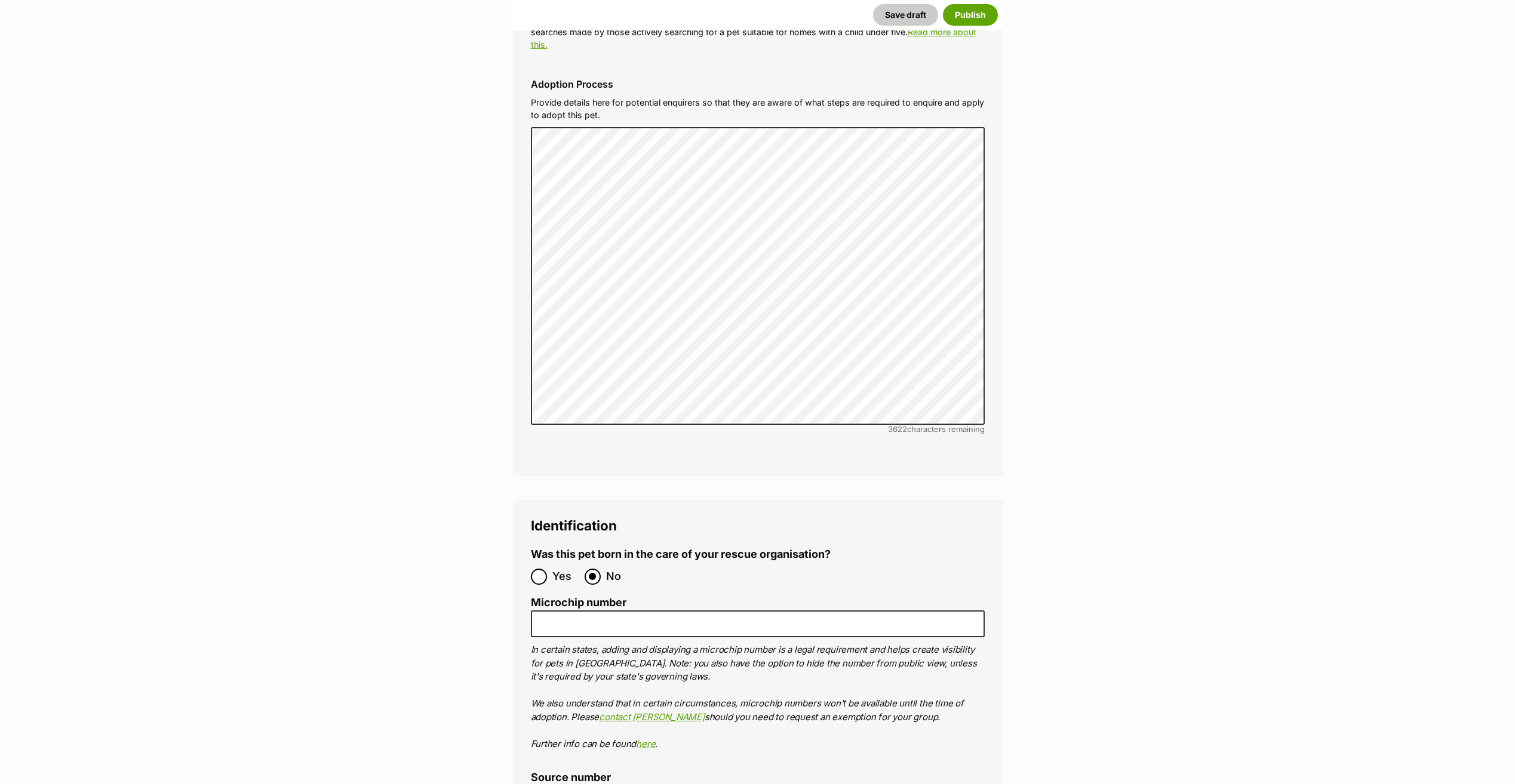
scroll to position [3821, 0]
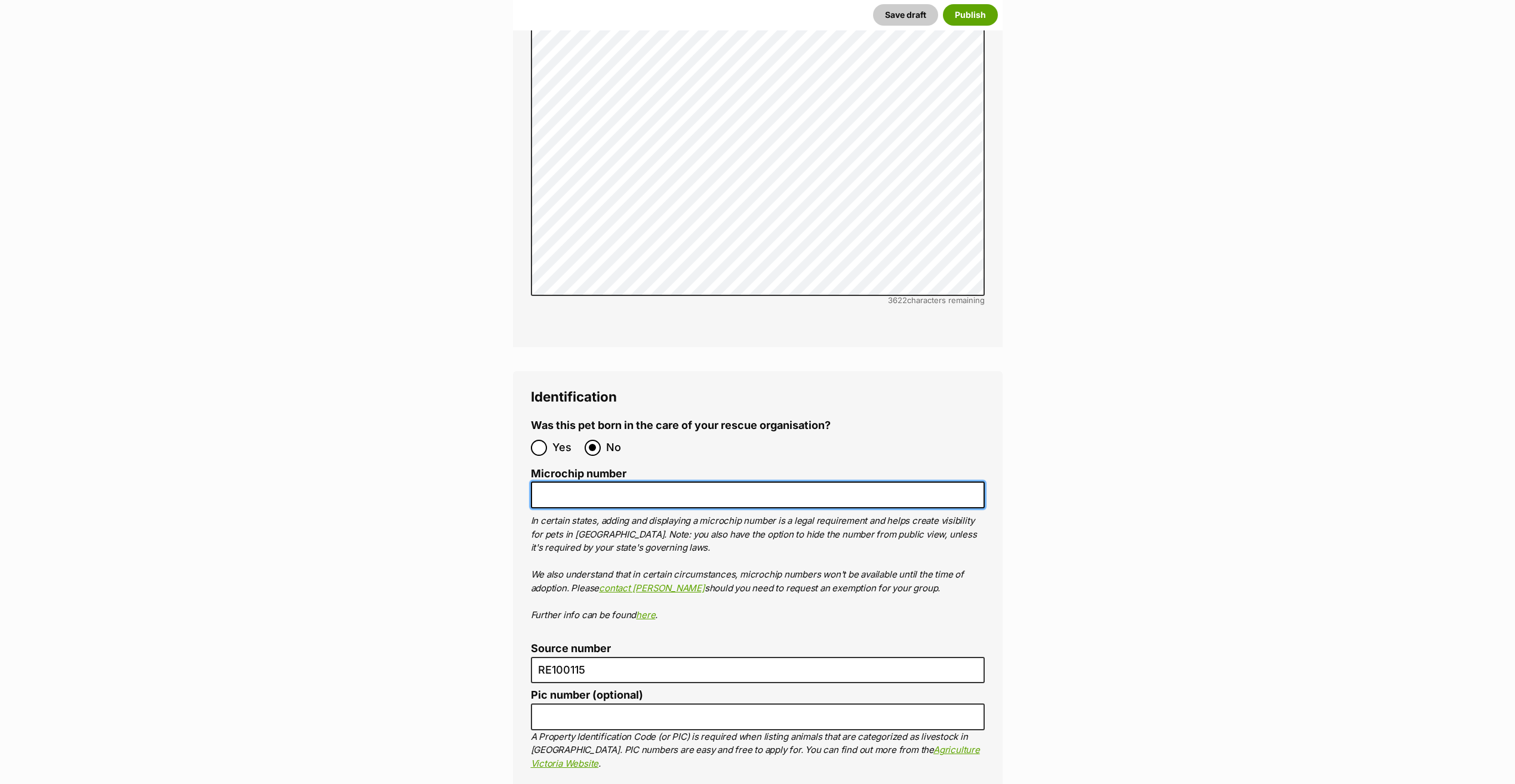
paste input "956000017354292"
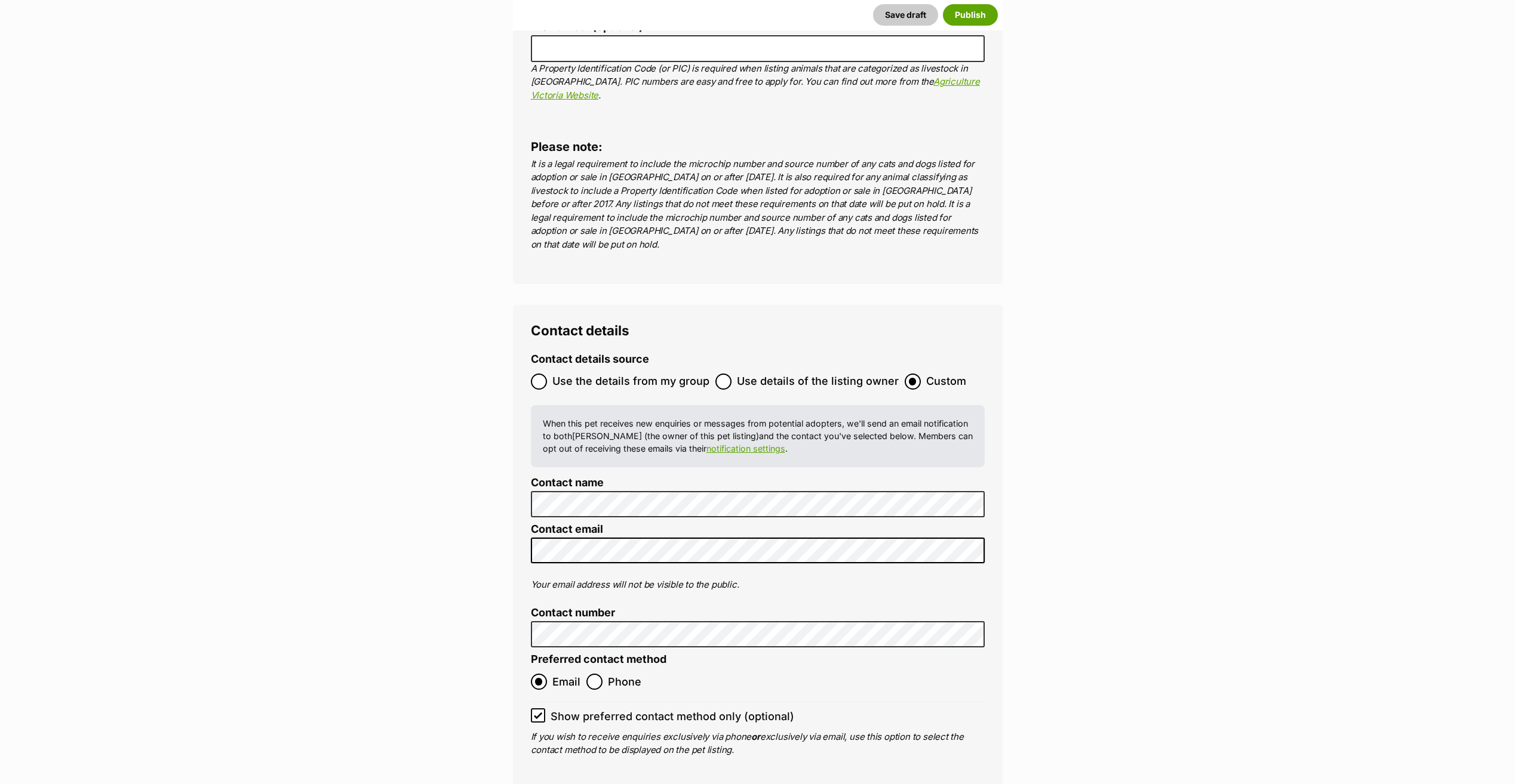
scroll to position [4597, 0]
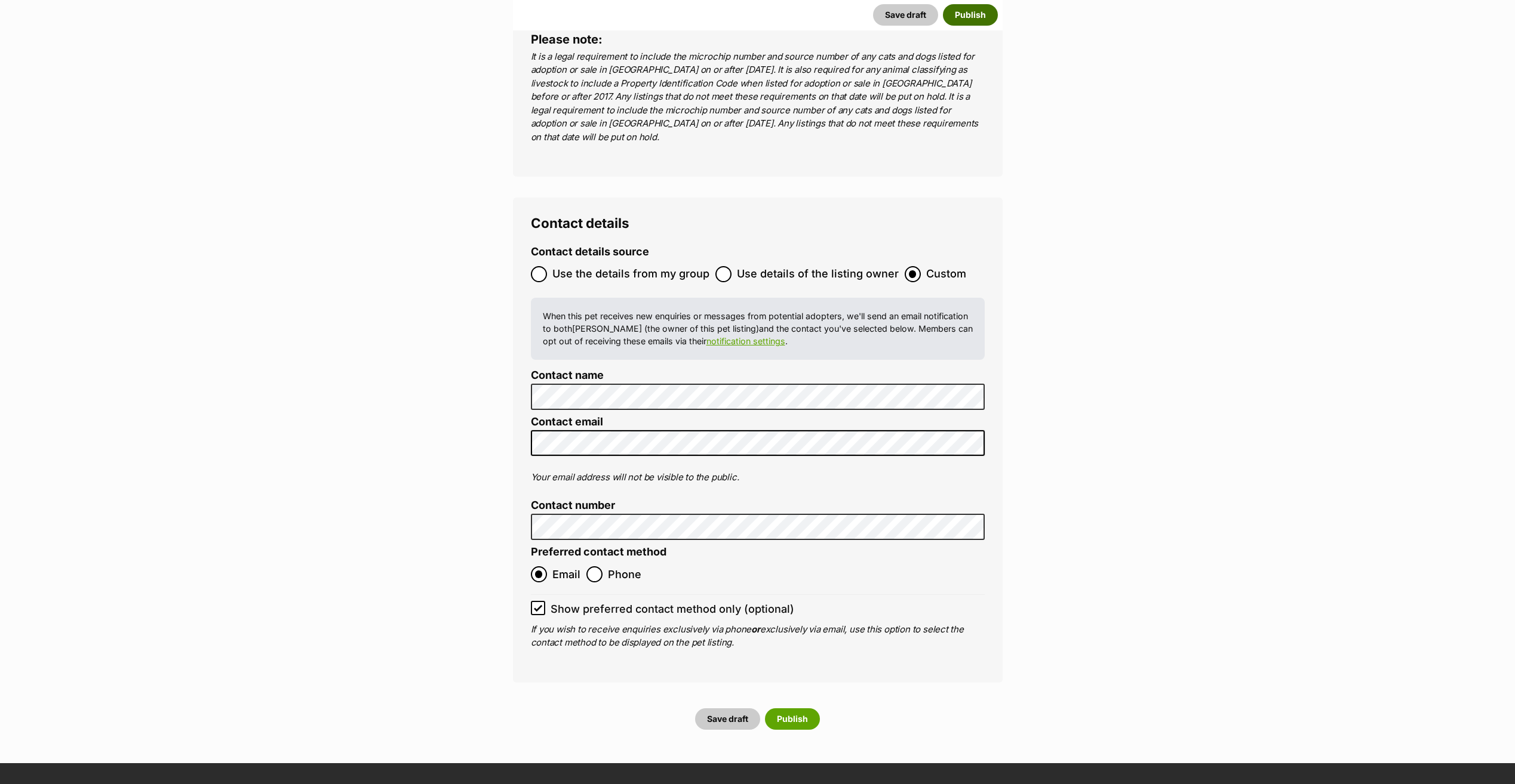
type input "956000017354292"
click at [970, 7] on button "Publish" at bounding box center [970, 15] width 55 height 21
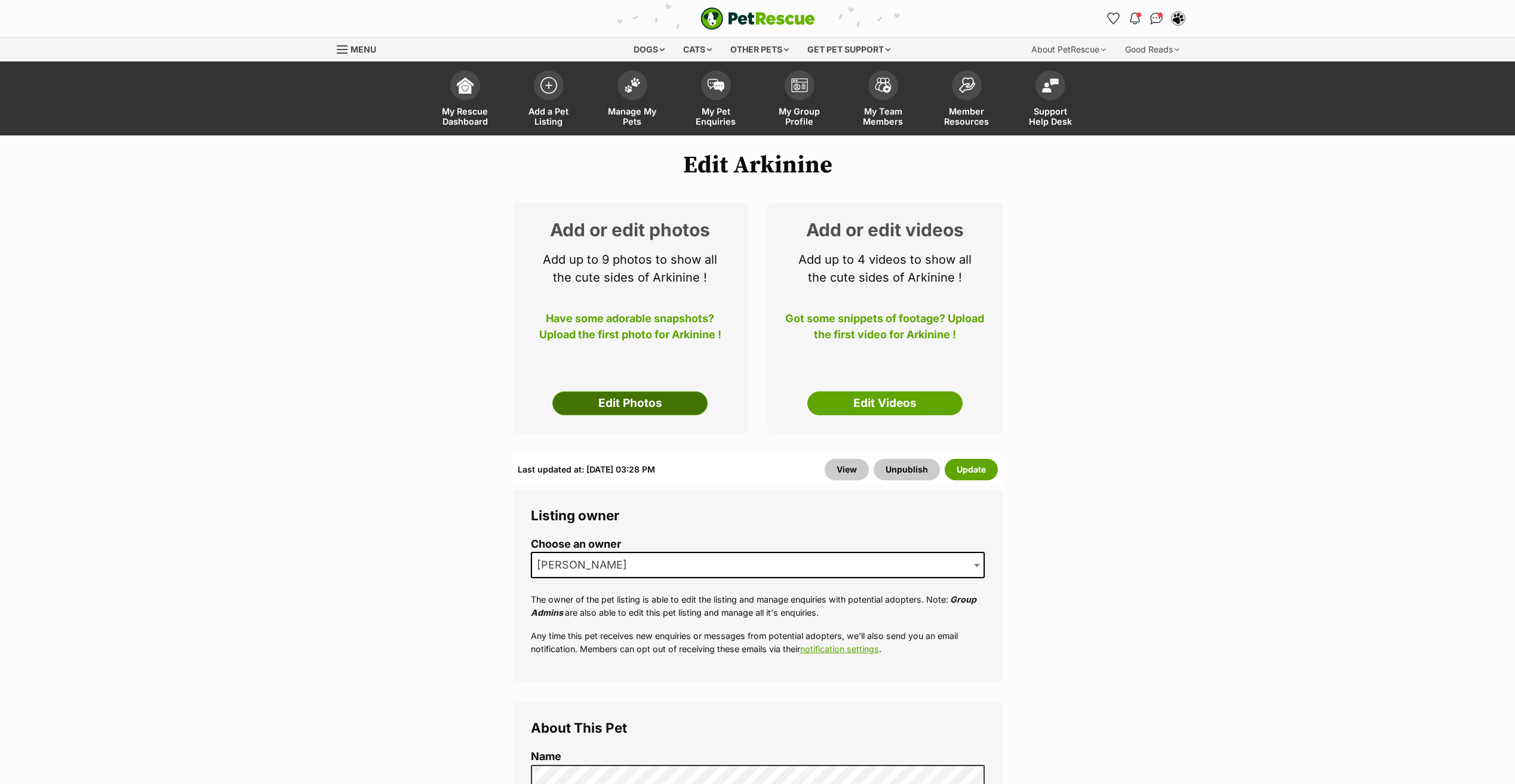
click at [640, 402] on link "Edit Photos" at bounding box center [631, 404] width 156 height 24
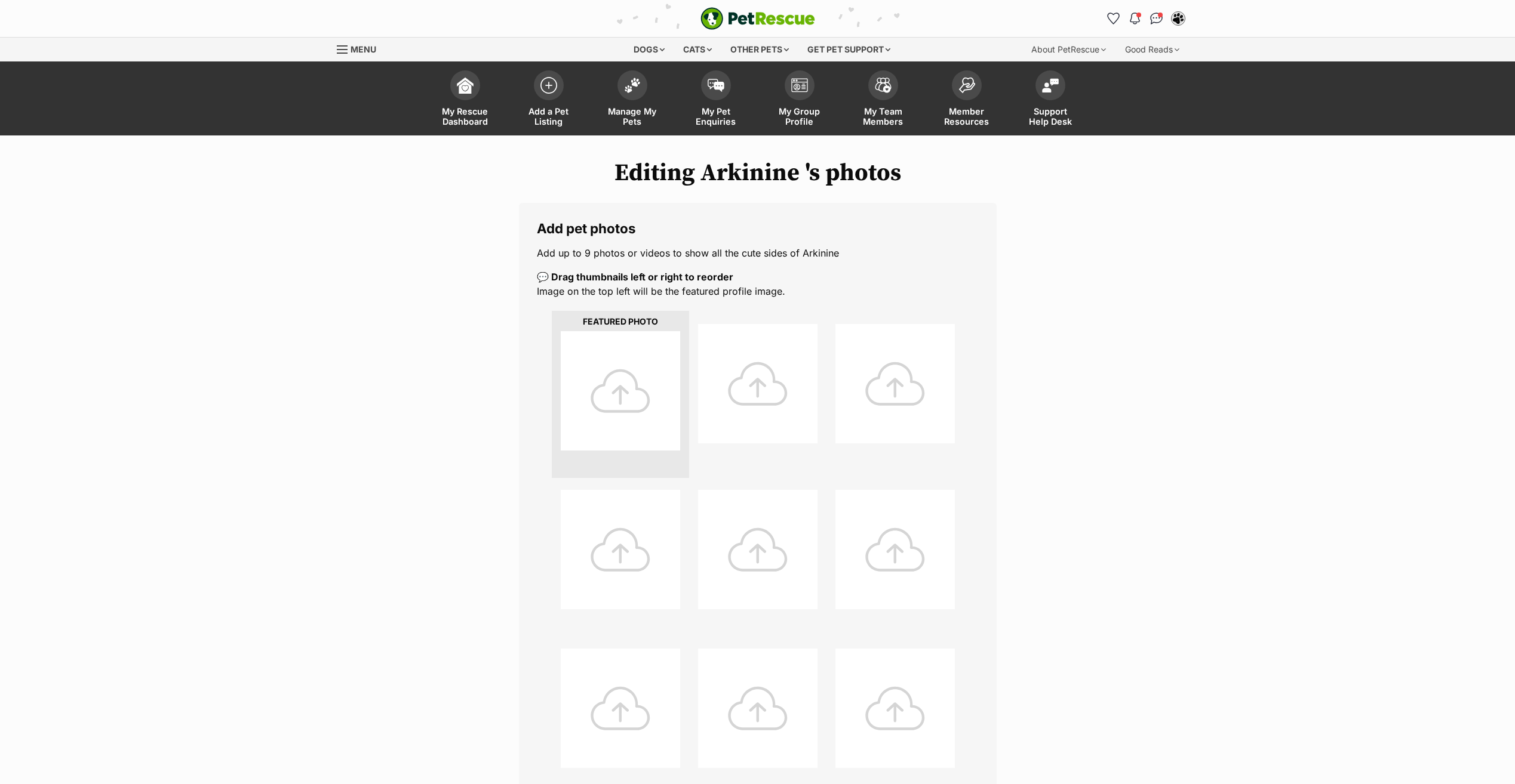
click at [609, 375] on div at bounding box center [620, 391] width 119 height 119
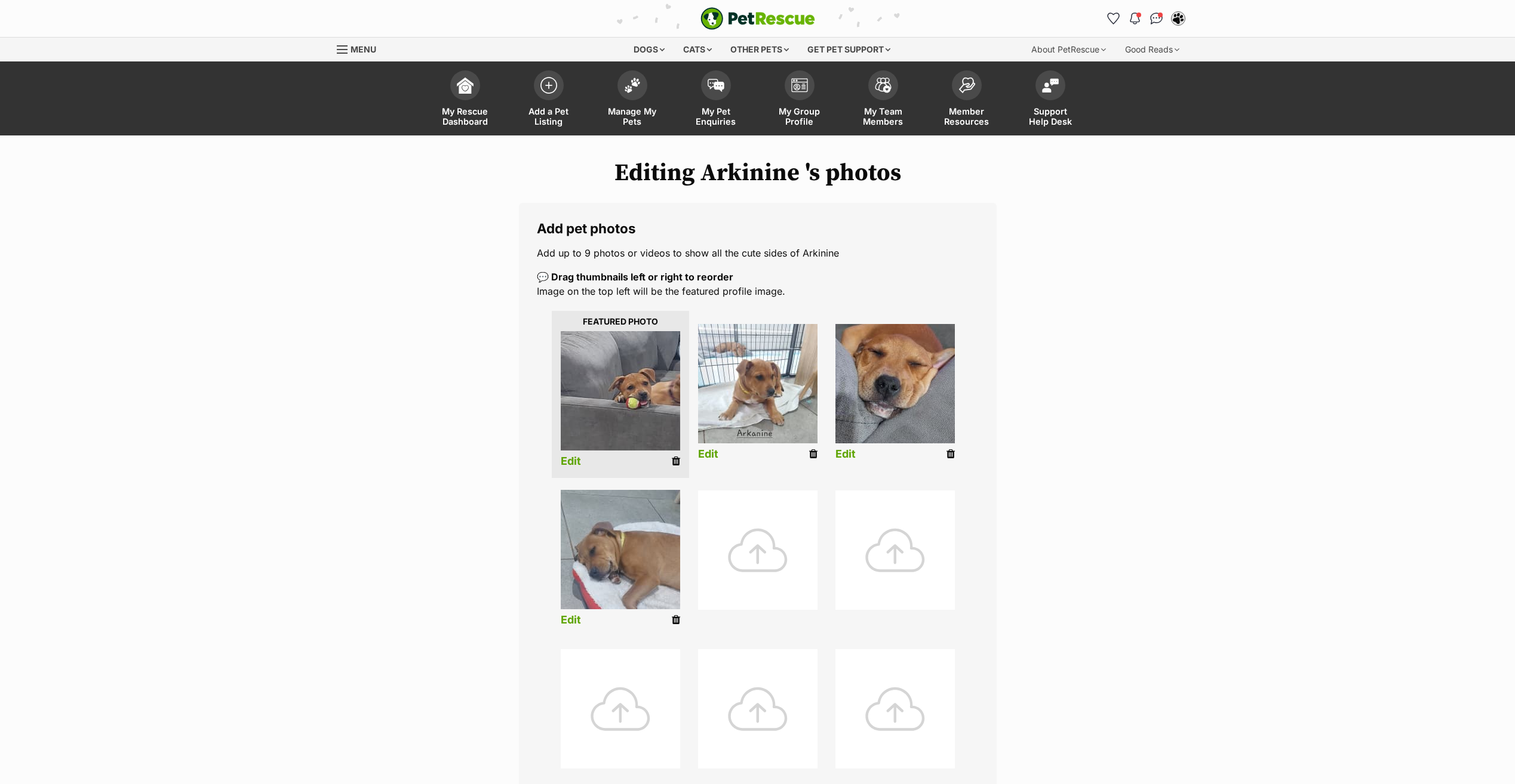
click at [561, 458] on link "Edit" at bounding box center [571, 462] width 20 height 13
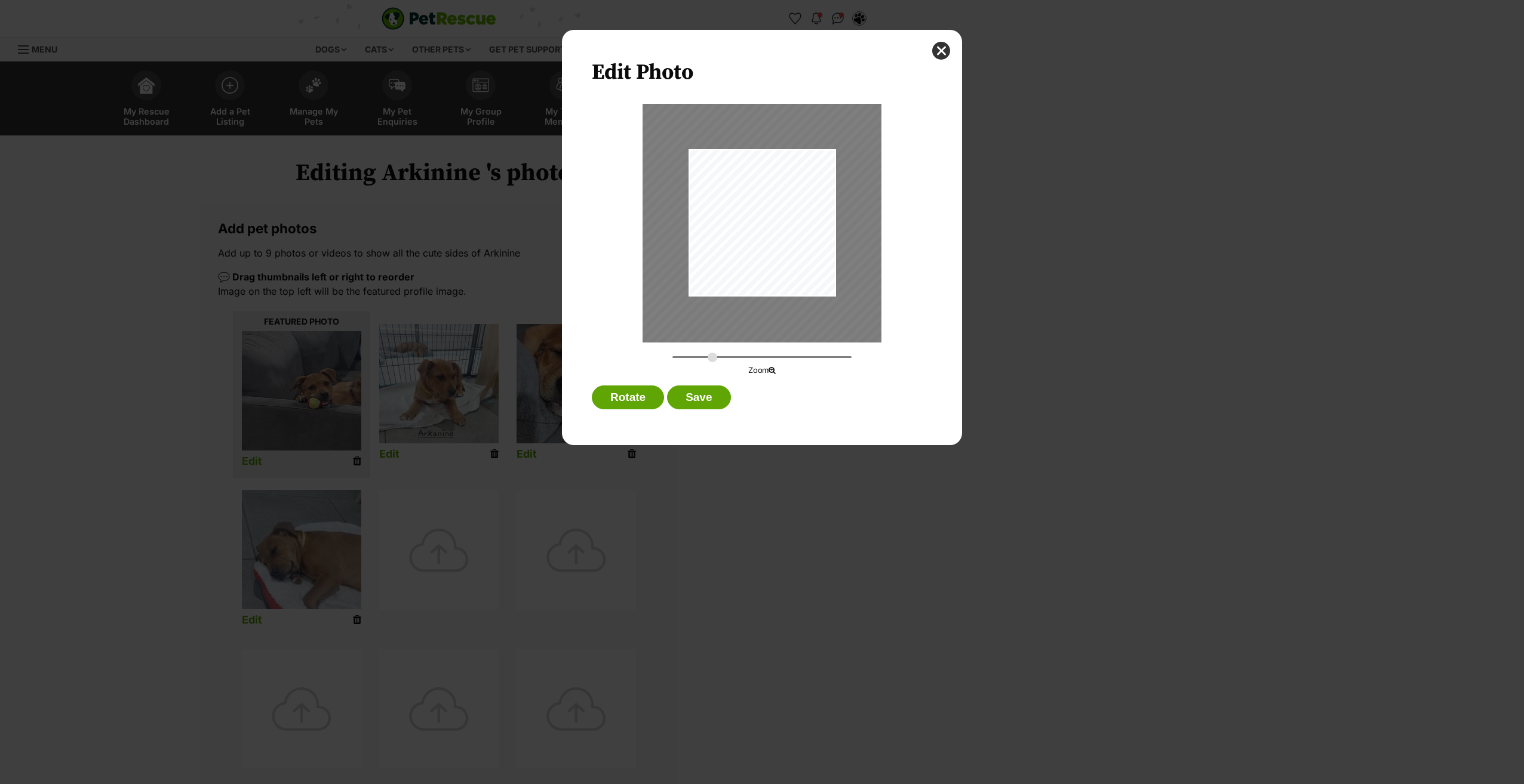
drag, startPoint x: 680, startPoint y: 358, endPoint x: 749, endPoint y: 298, distance: 91.4
type input "0.5247"
click at [712, 363] on input "Dialog Window - Close (Press escape to close)" at bounding box center [761, 357] width 179 height 11
drag, startPoint x: 752, startPoint y: 265, endPoint x: 736, endPoint y: 275, distance: 18.9
click at [736, 275] on div "Dialog Window - Close (Press escape to close)" at bounding box center [728, 227] width 281 height 328
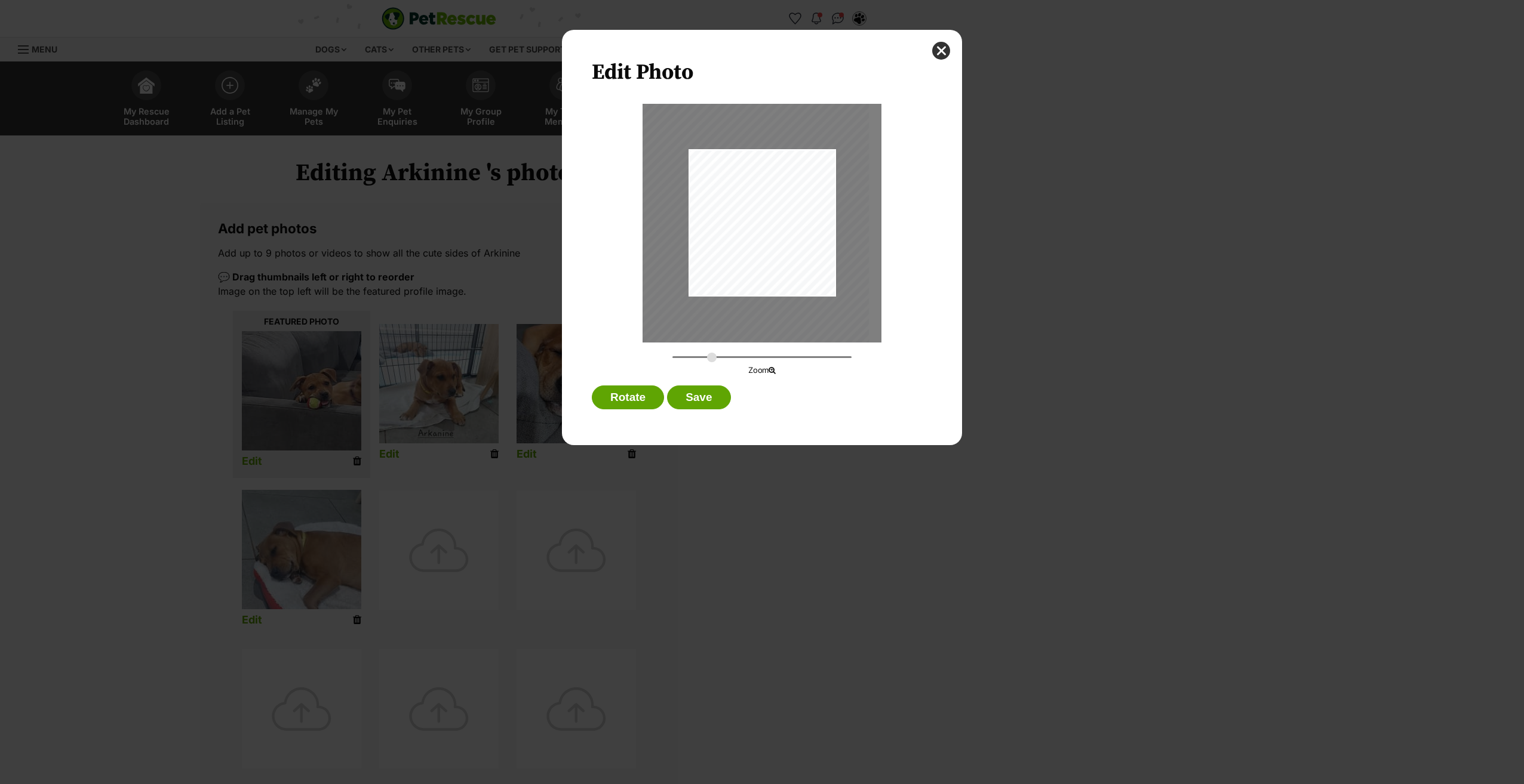
click at [706, 411] on div "Rotate Save" at bounding box center [762, 401] width 341 height 30
click at [700, 396] on button "Save" at bounding box center [698, 398] width 63 height 24
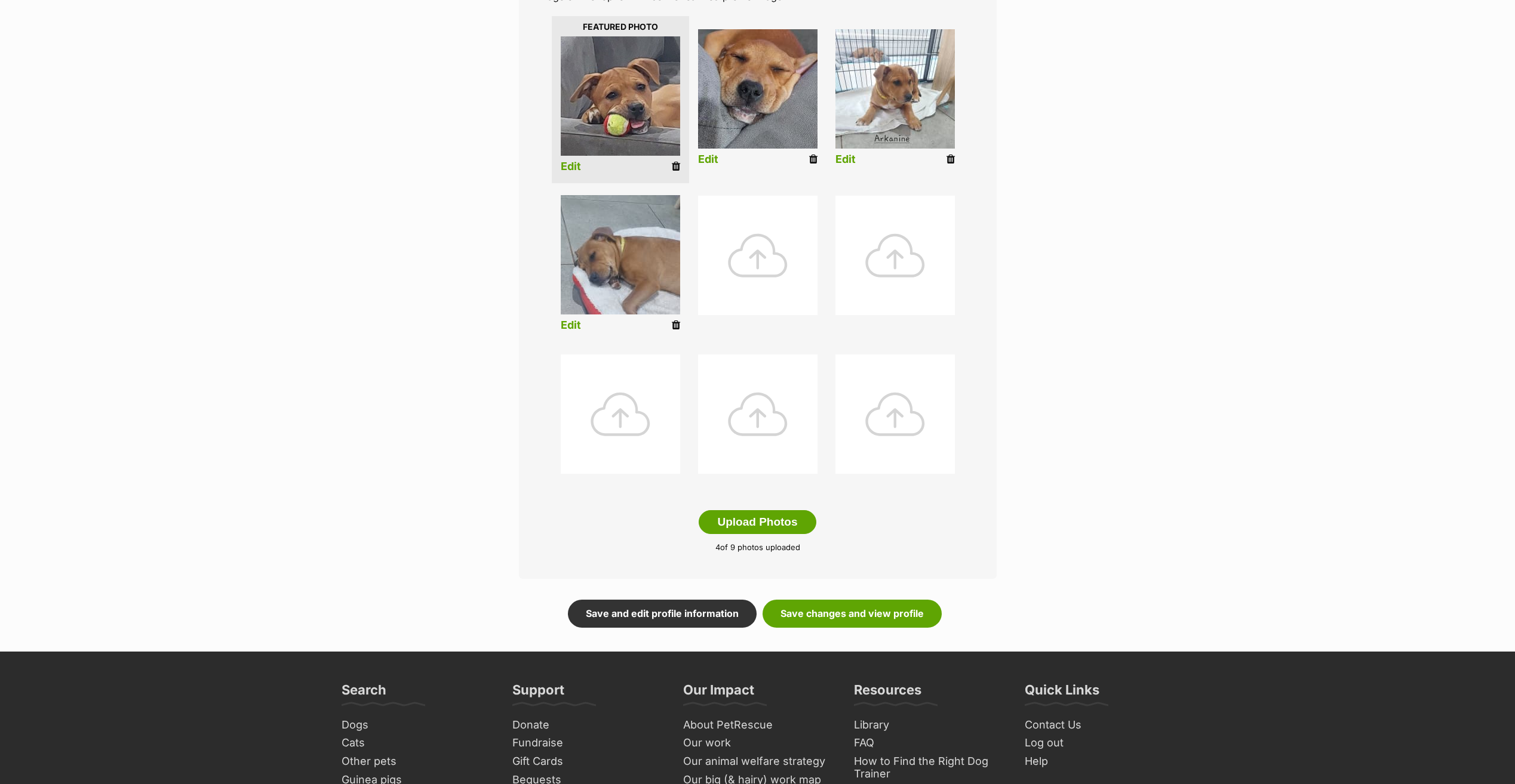
scroll to position [298, 0]
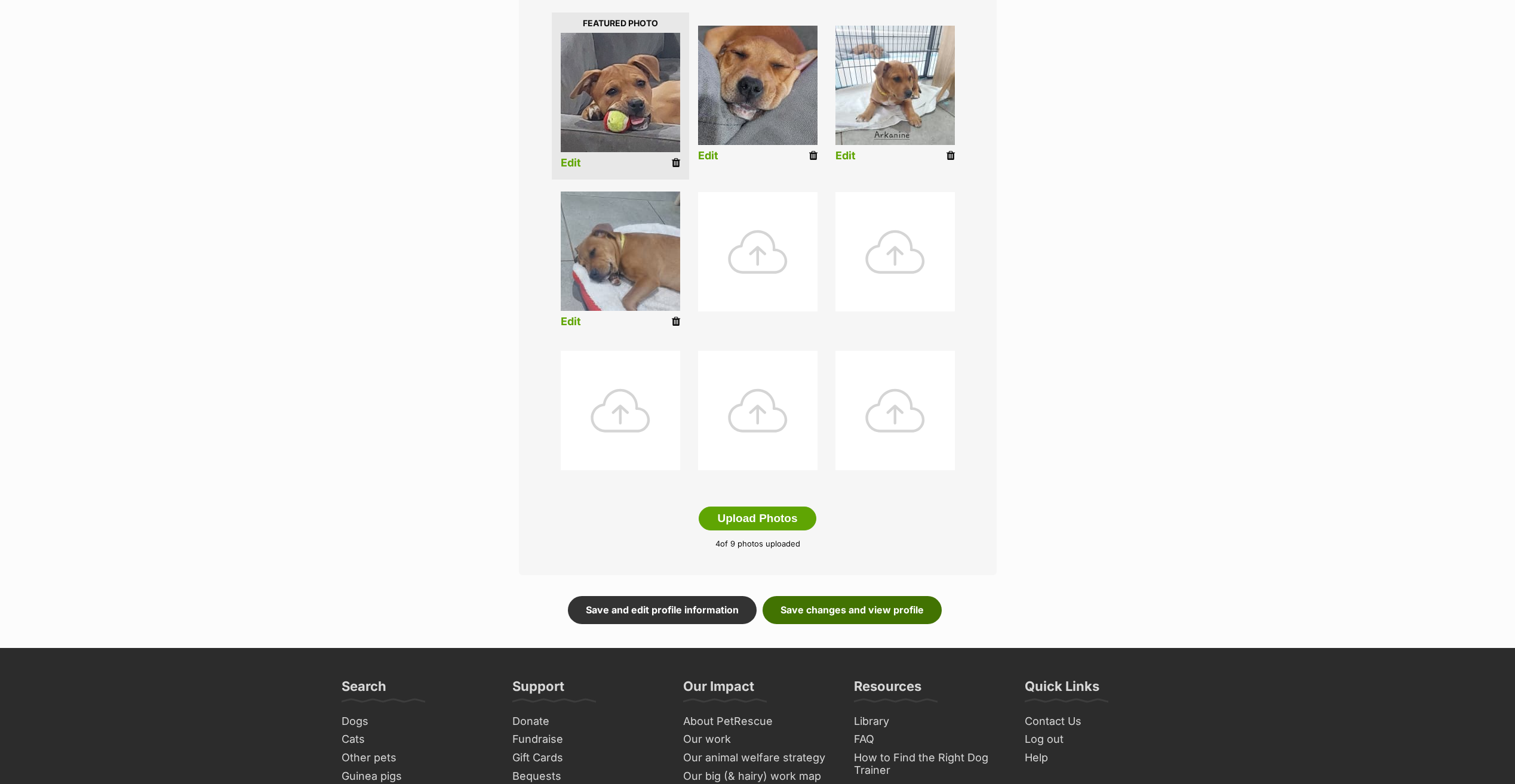
click at [808, 608] on link "Save changes and view profile" at bounding box center [852, 610] width 179 height 28
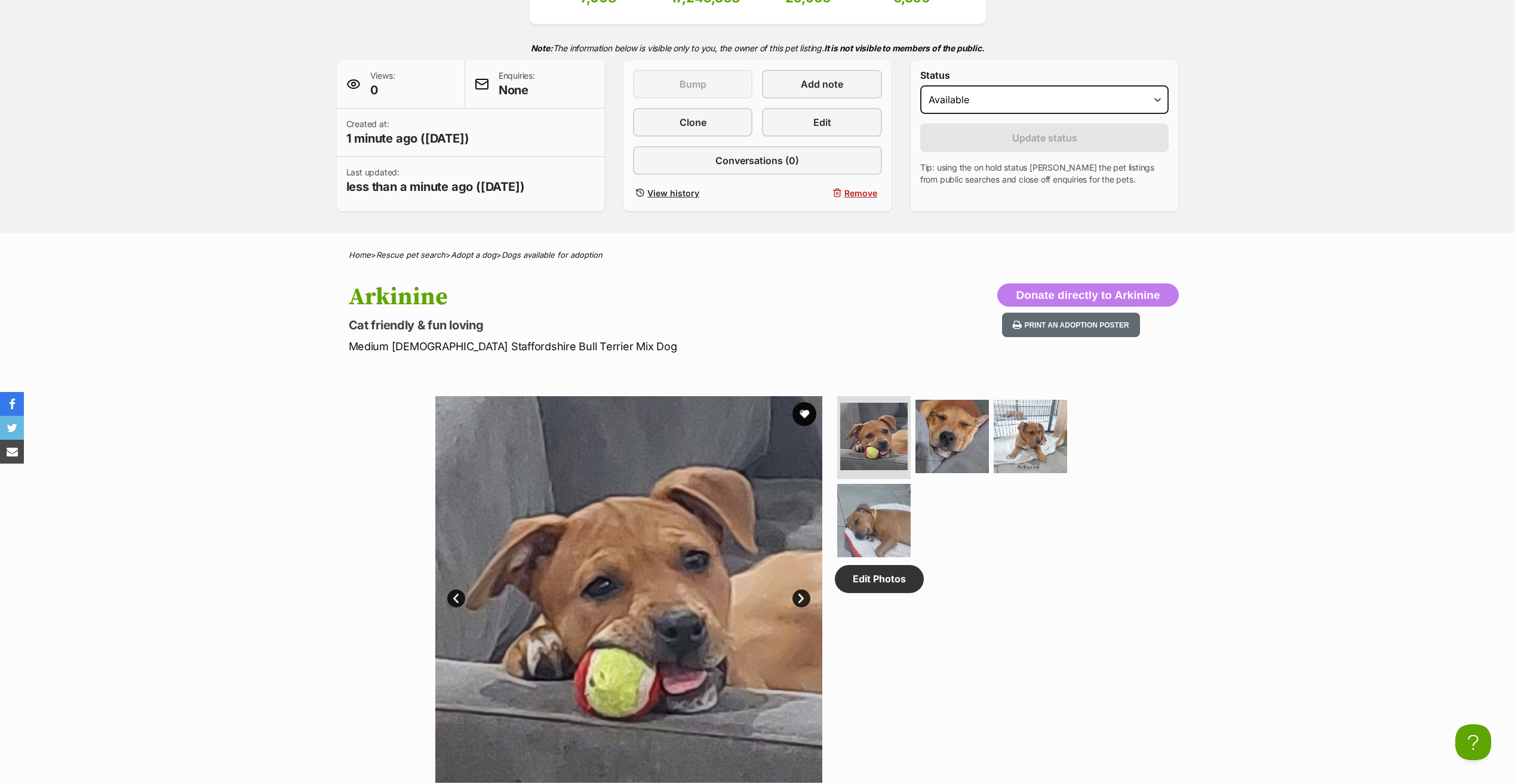
scroll to position [239, 0]
